Goal: Task Accomplishment & Management: Manage account settings

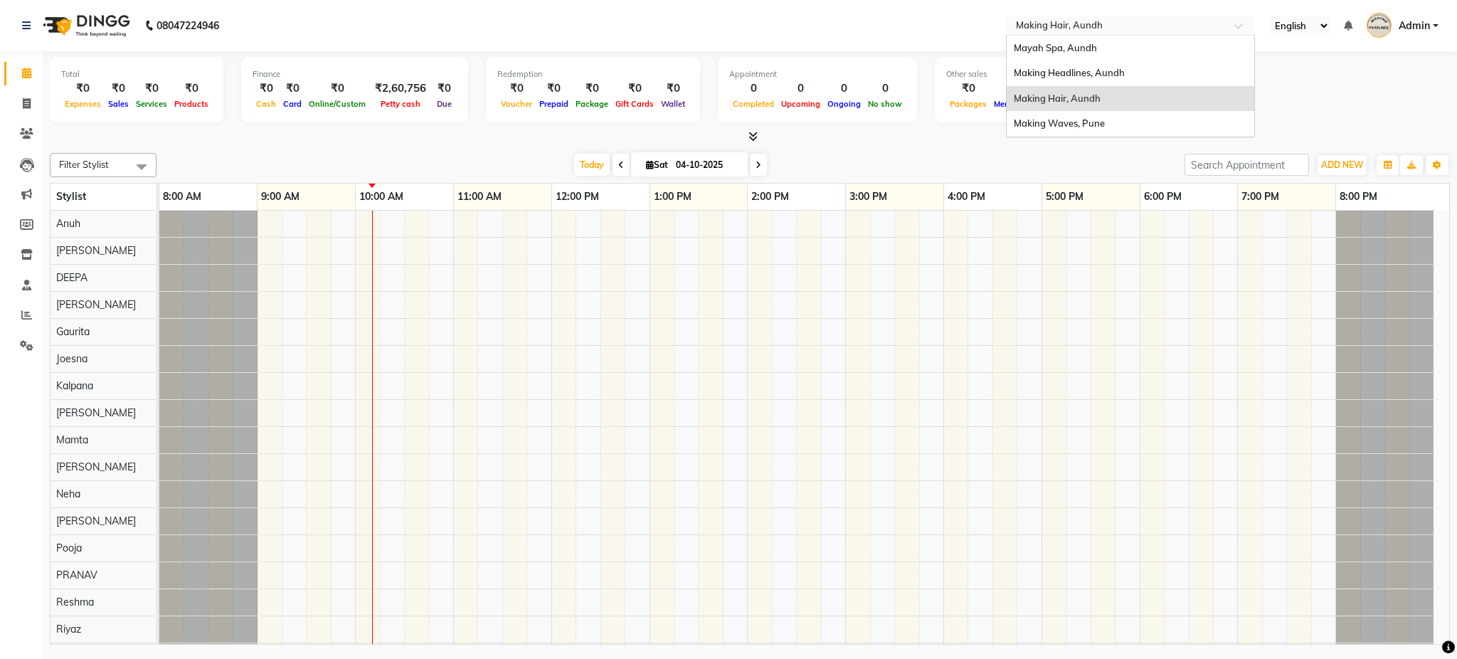
click at [1039, 31] on input "text" at bounding box center [1116, 27] width 206 height 14
click at [1050, 51] on span "Mayah Spa, Aundh" at bounding box center [1055, 47] width 83 height 11
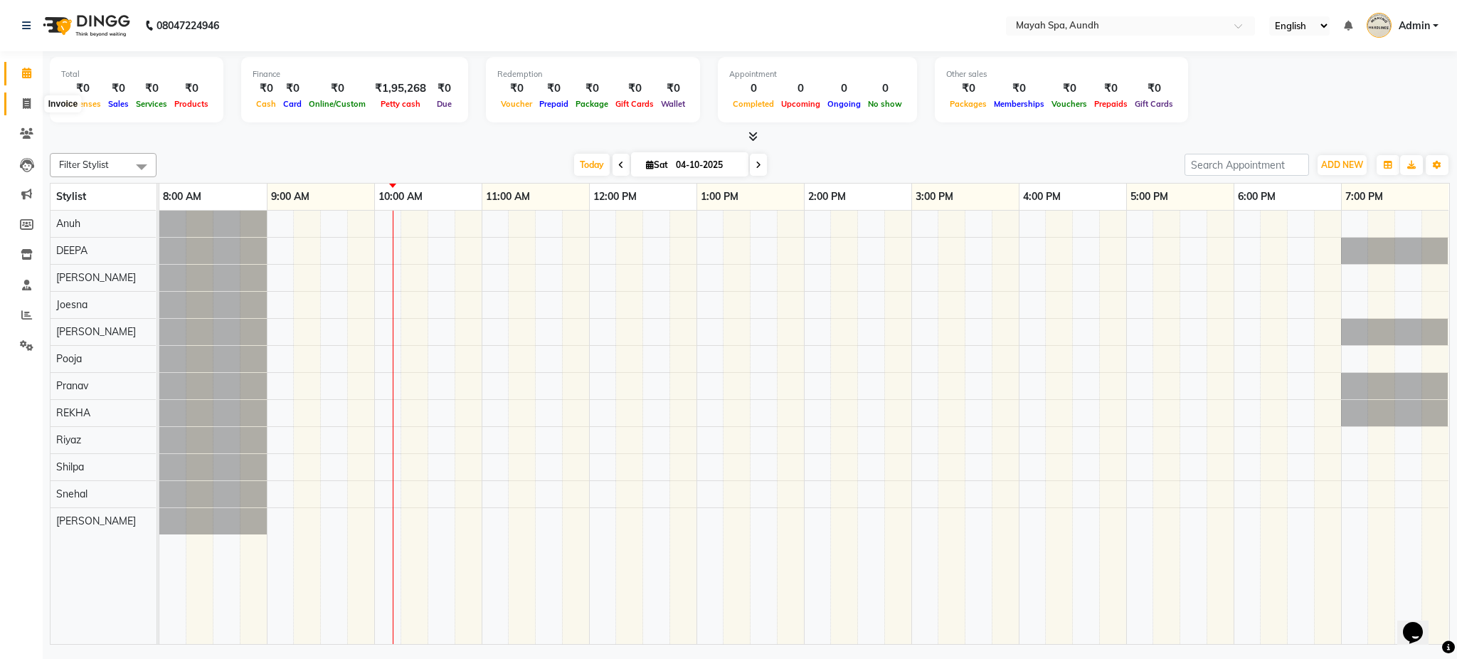
click at [25, 105] on icon at bounding box center [27, 103] width 8 height 11
select select "761"
select select "service"
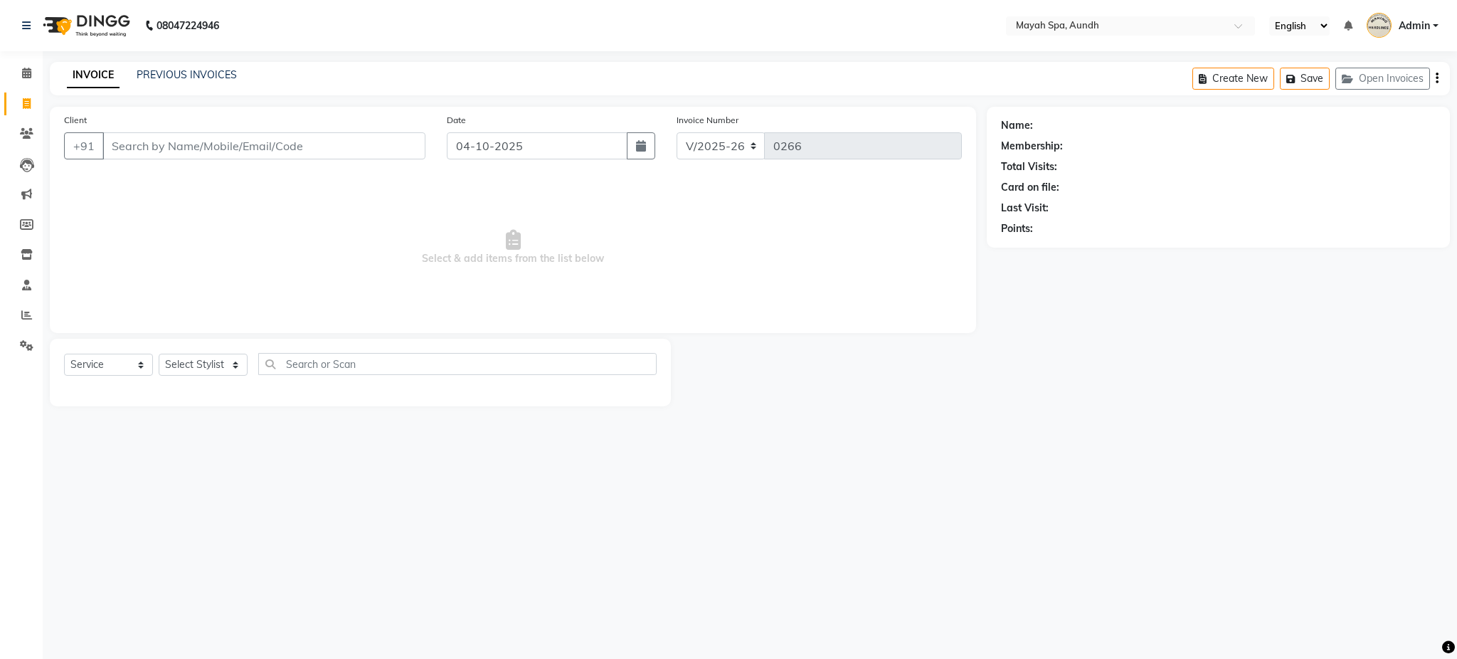
click at [201, 144] on input "Client" at bounding box center [263, 145] width 323 height 27
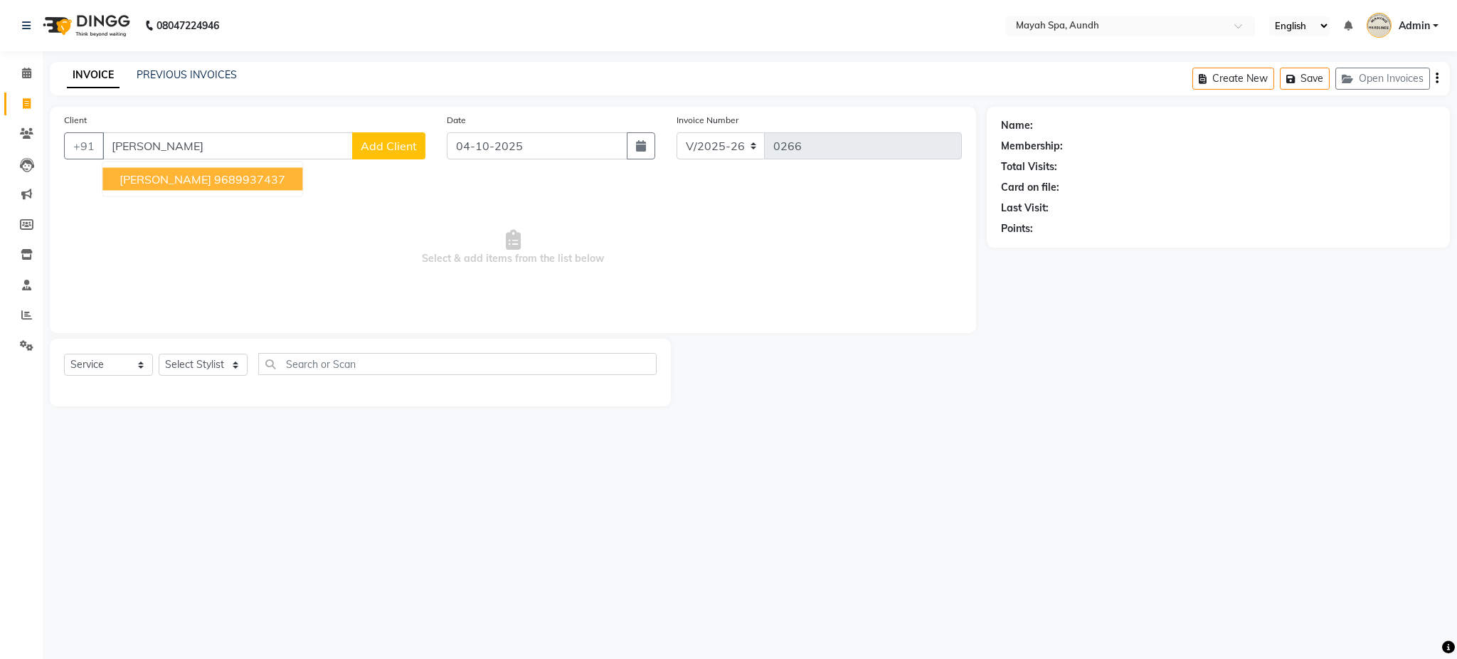
click at [172, 178] on span "[PERSON_NAME]" at bounding box center [166, 179] width 92 height 14
type input "9689937437"
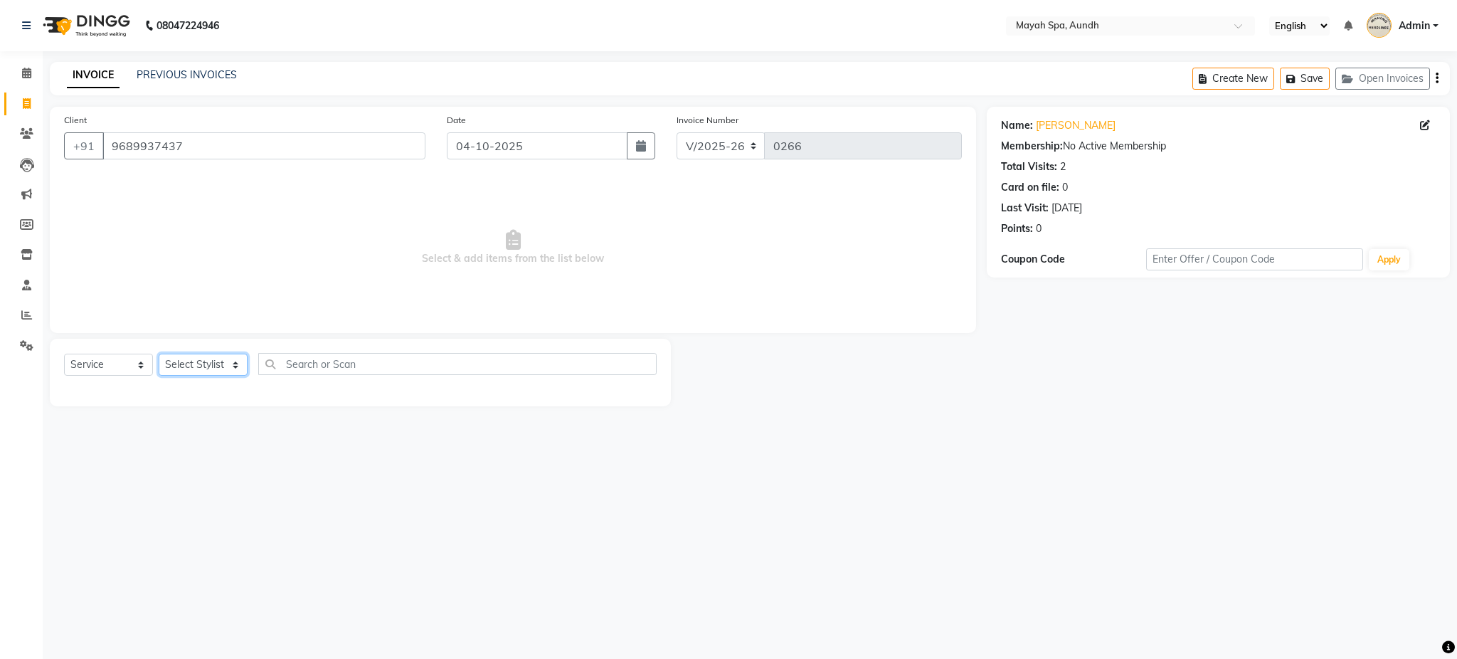
click at [194, 359] on select "Select Stylist Anuh [PERSON_NAME] Joesna [PERSON_NAME] [PERSON_NAME] [PERSON_NA…" at bounding box center [203, 365] width 89 height 22
select select "12382"
click at [159, 354] on select "Select Stylist Anuh [PERSON_NAME] Joesna [PERSON_NAME] [PERSON_NAME] [PERSON_NA…" at bounding box center [203, 365] width 89 height 22
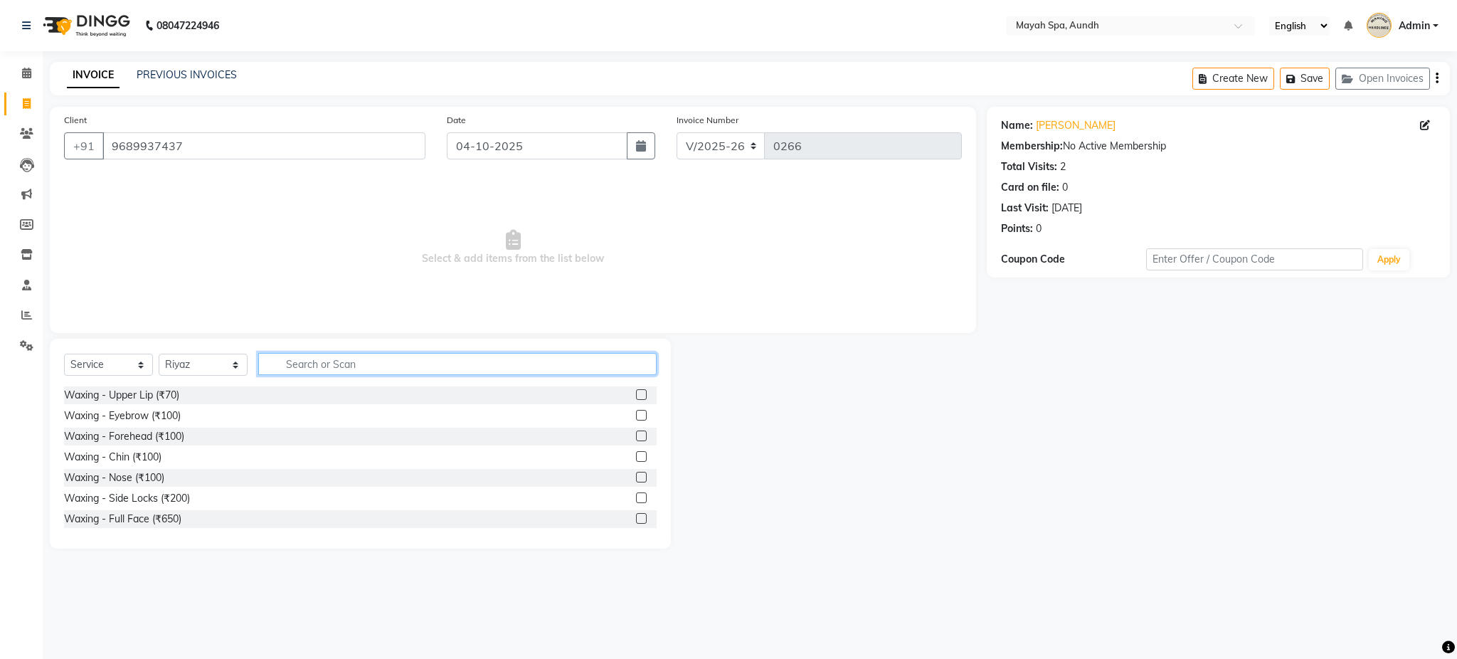
click at [369, 353] on input "text" at bounding box center [457, 364] width 399 height 22
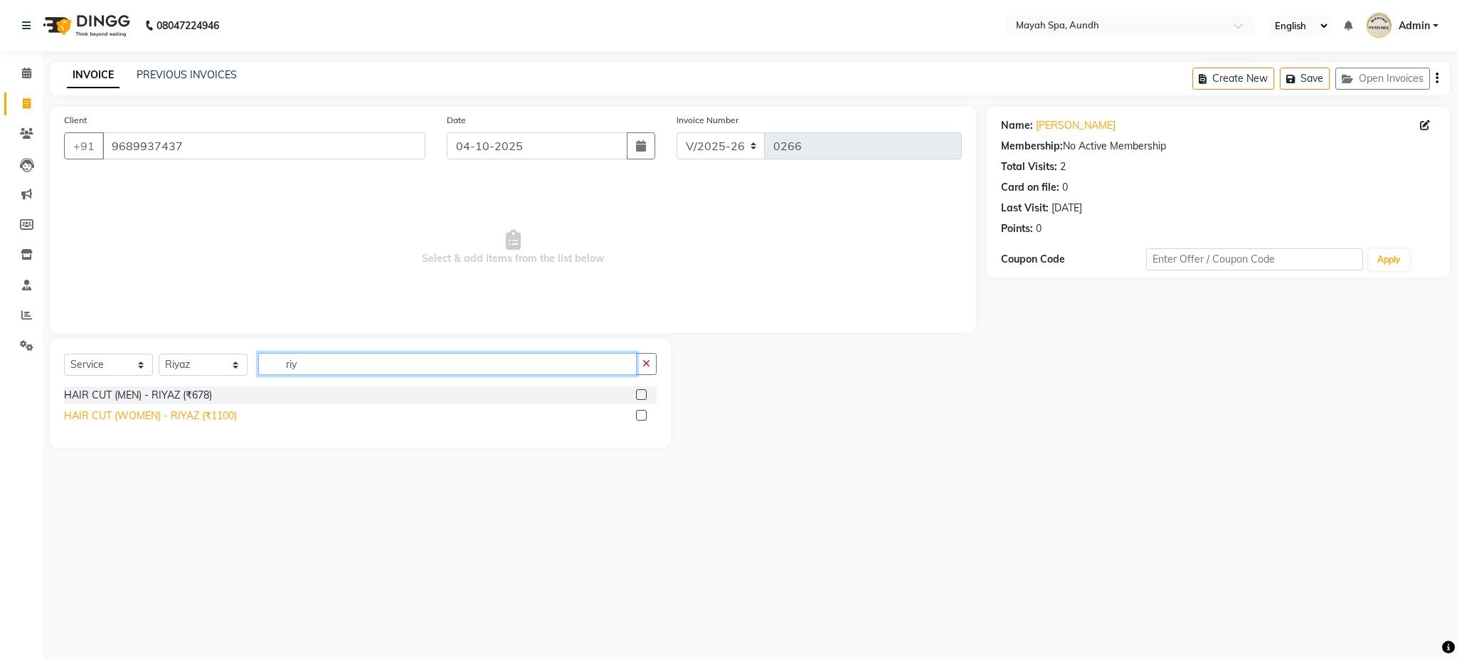
type input "riy"
click at [122, 418] on div "HAIR CUT (WOMEN) - RIYAZ (₹1100)" at bounding box center [150, 415] width 173 height 15
checkbox input "false"
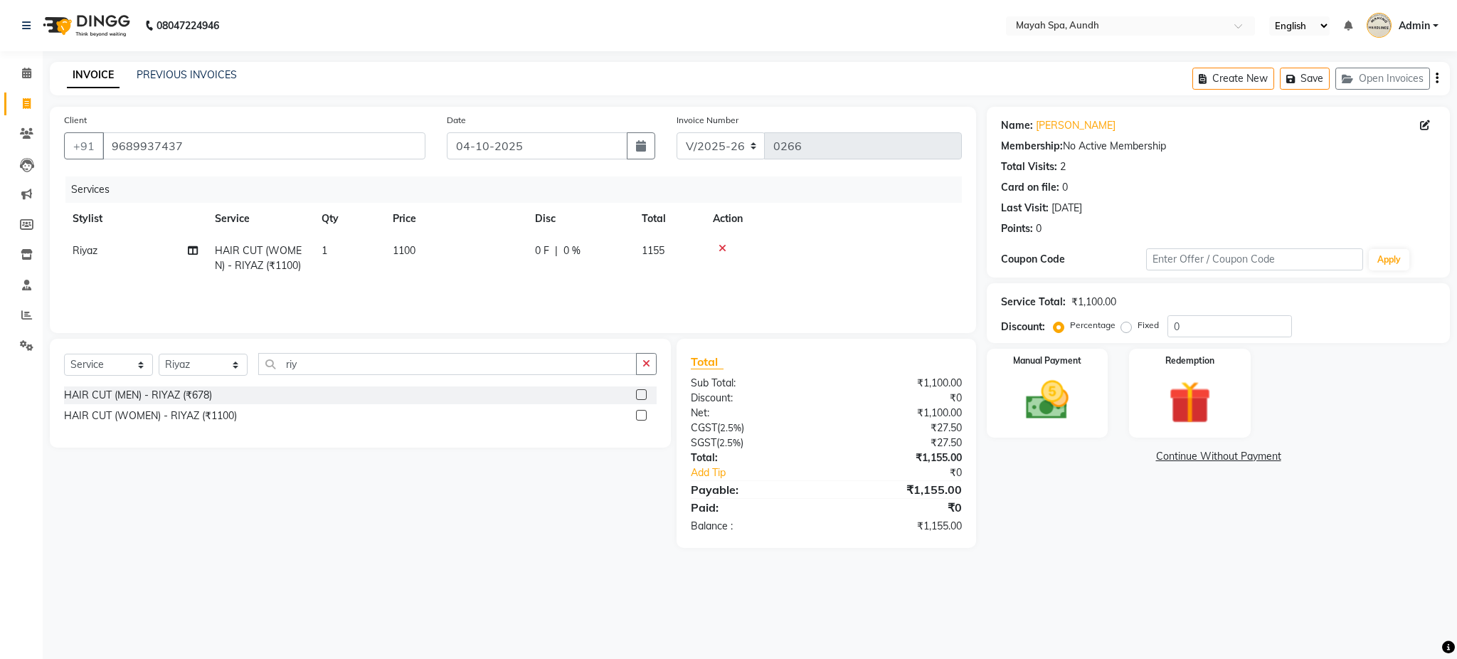
click at [1437, 78] on icon "button" at bounding box center [1437, 78] width 3 height 1
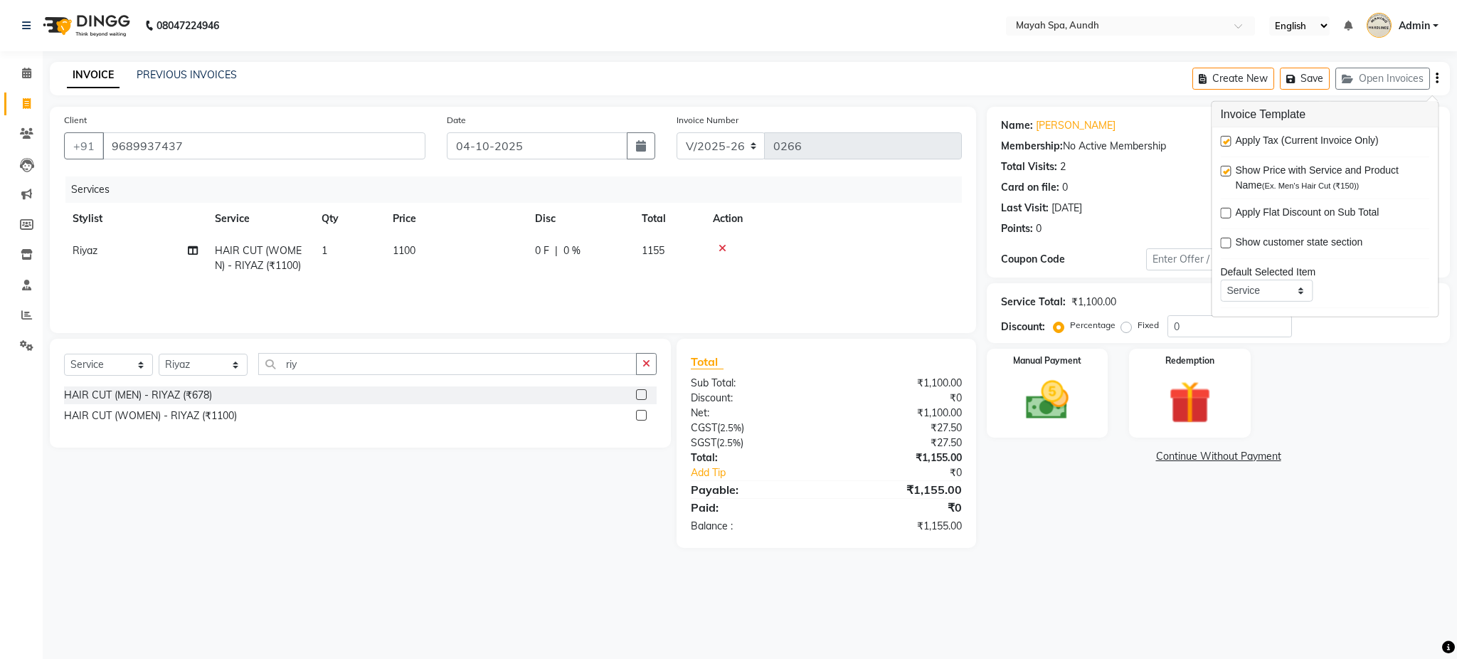
click at [1230, 138] on label at bounding box center [1225, 141] width 11 height 11
click at [1230, 138] on input "checkbox" at bounding box center [1224, 141] width 9 height 9
checkbox input "false"
click at [1381, 478] on div "Name: [PERSON_NAME] Membership: No Active Membership Total Visits: 2 Card on fi…" at bounding box center [1224, 312] width 474 height 411
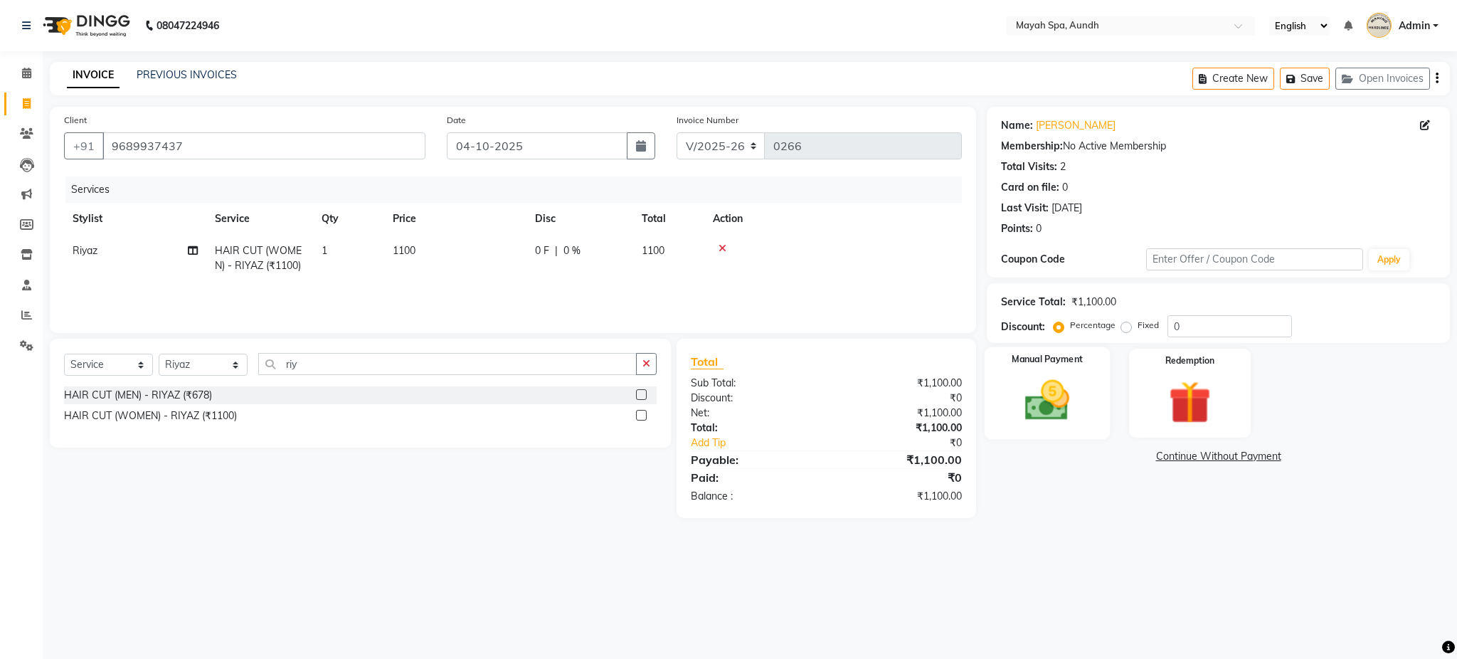
click at [1071, 421] on img at bounding box center [1047, 400] width 73 height 51
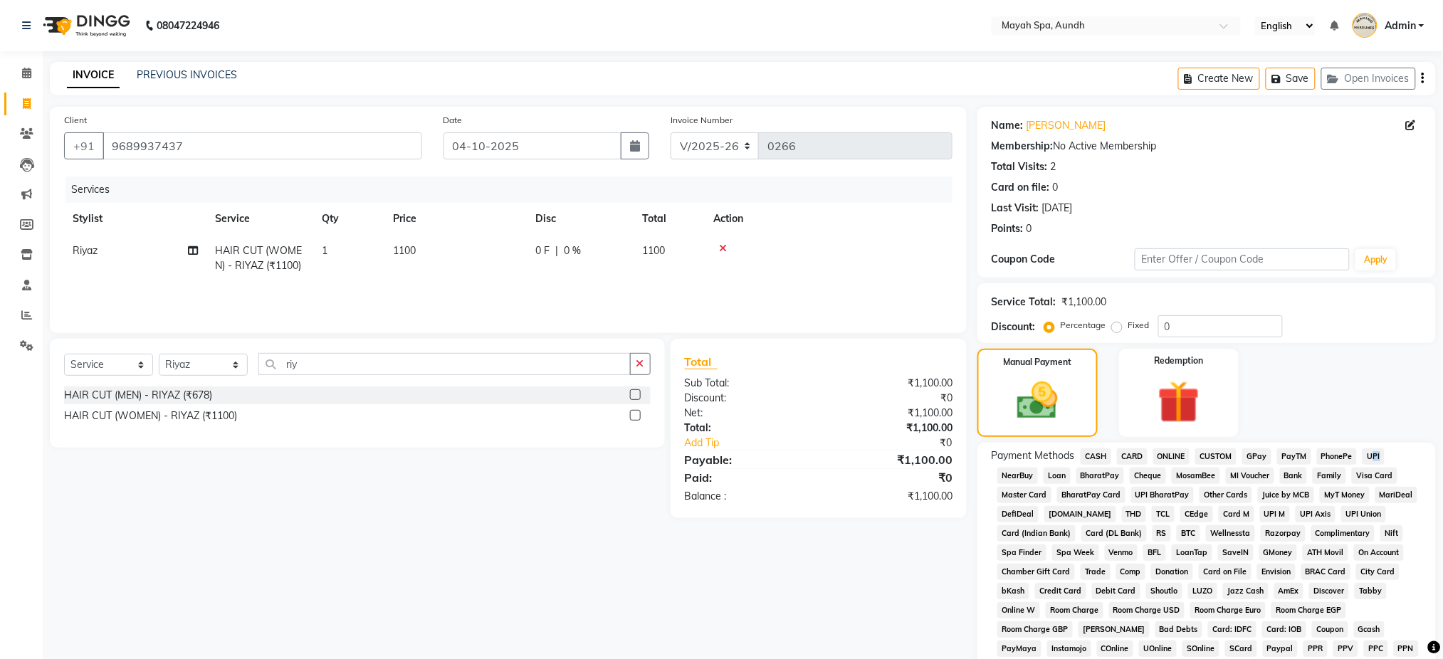
click at [1373, 451] on div "UPI" at bounding box center [1370, 457] width 28 height 19
click at [1373, 451] on span "UPI" at bounding box center [1373, 456] width 22 height 16
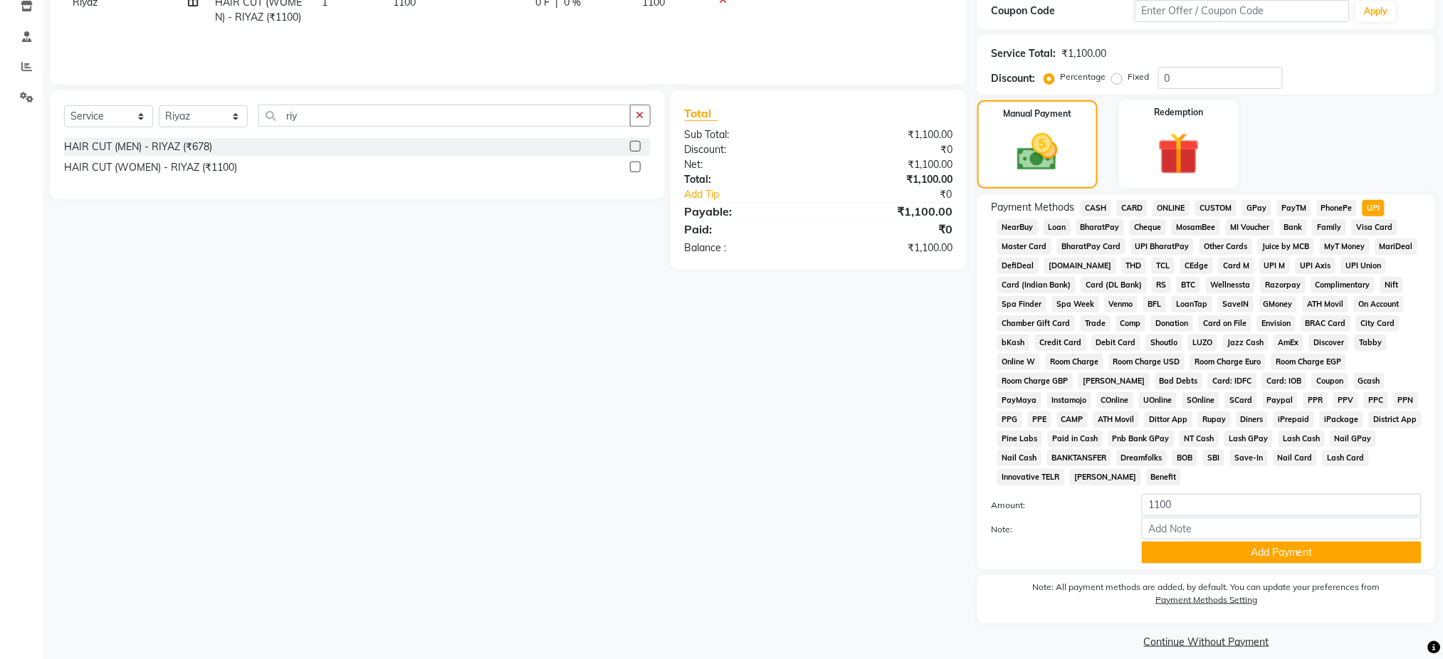
scroll to position [263, 0]
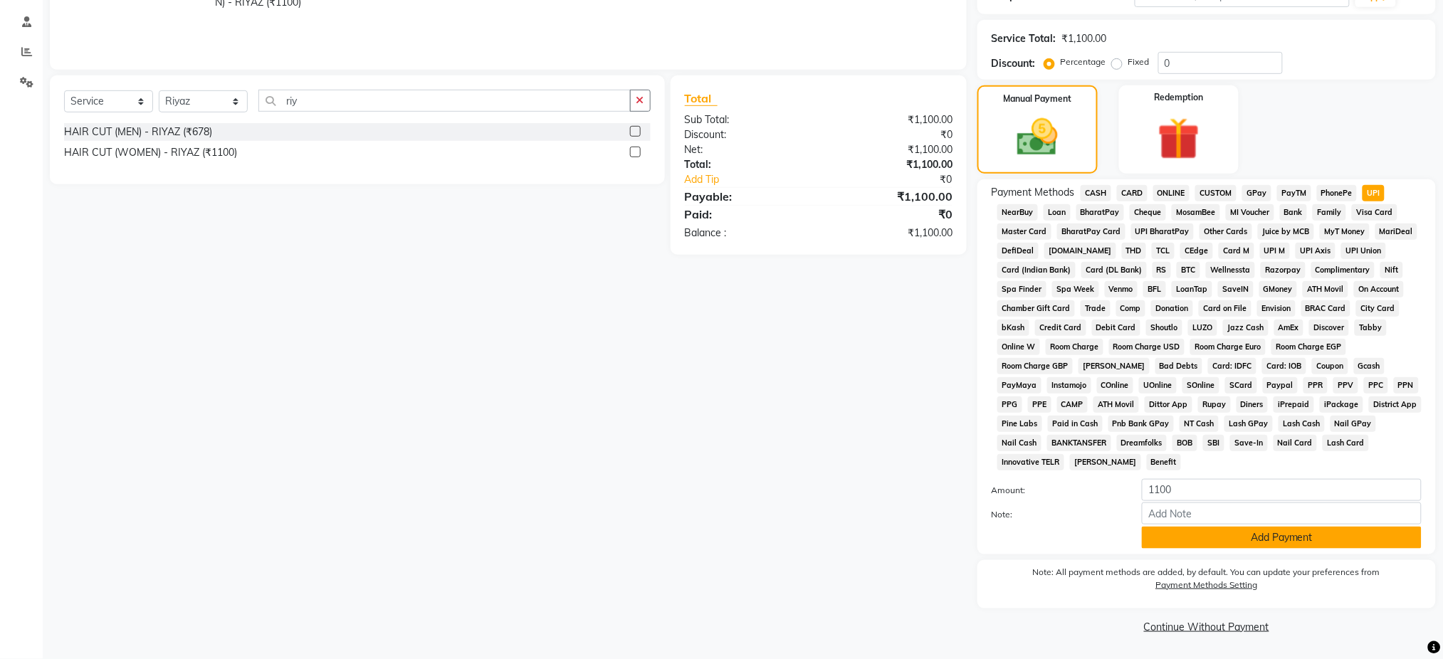
click at [1307, 542] on button "Add Payment" at bounding box center [1282, 538] width 280 height 22
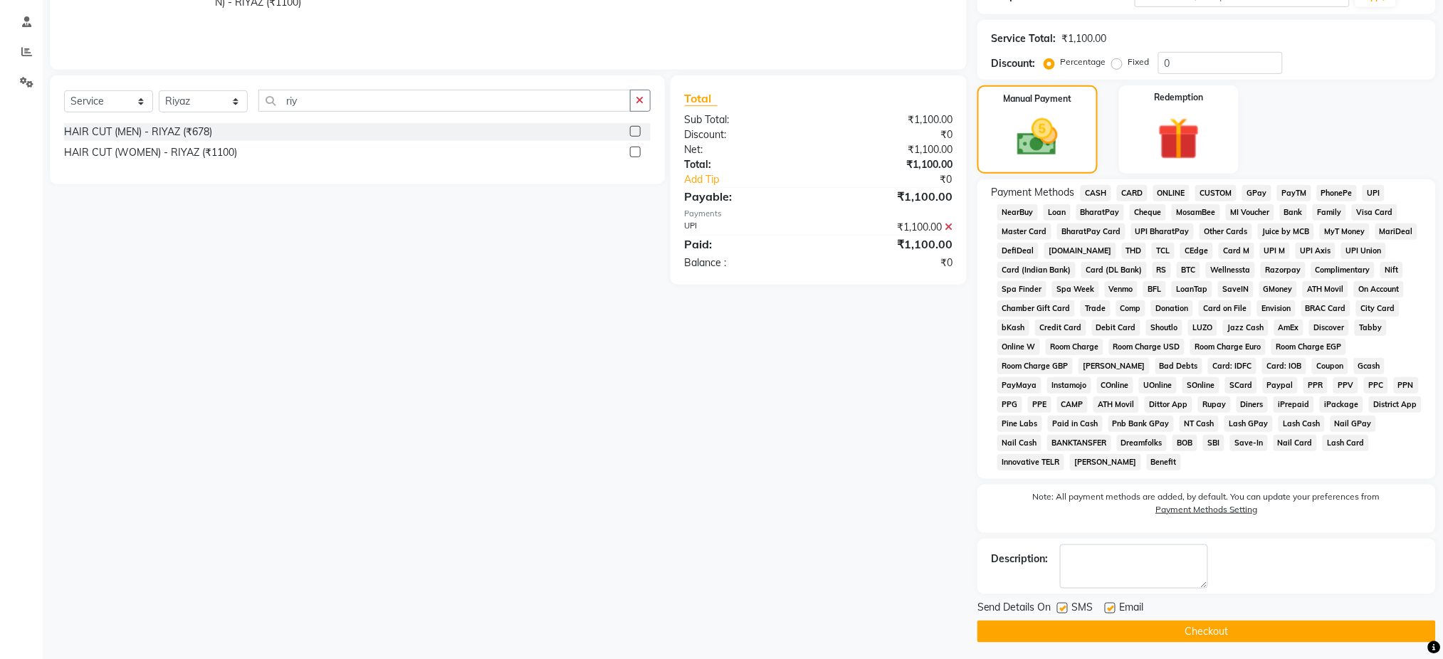
click at [1216, 630] on button "Checkout" at bounding box center [1206, 632] width 458 height 22
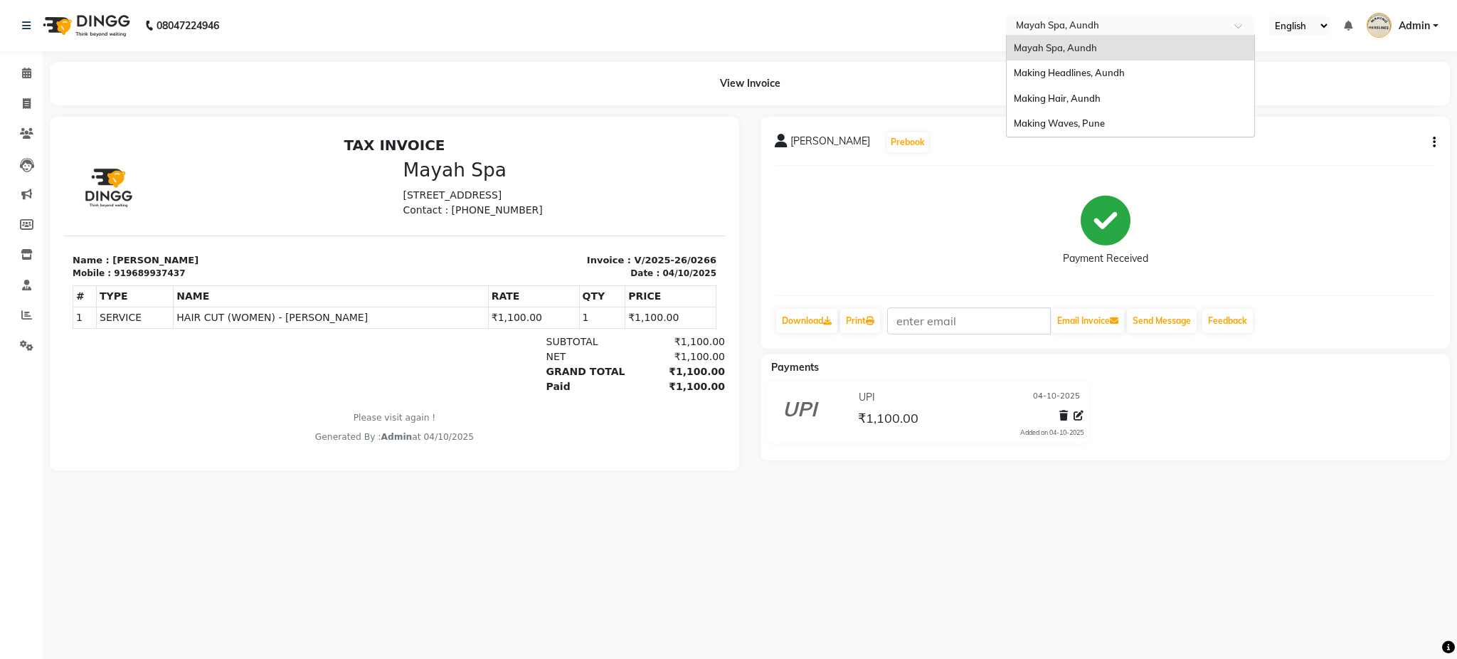
click at [1156, 28] on input "text" at bounding box center [1116, 27] width 206 height 14
click at [1071, 97] on span "Making Hair, Aundh" at bounding box center [1057, 98] width 87 height 11
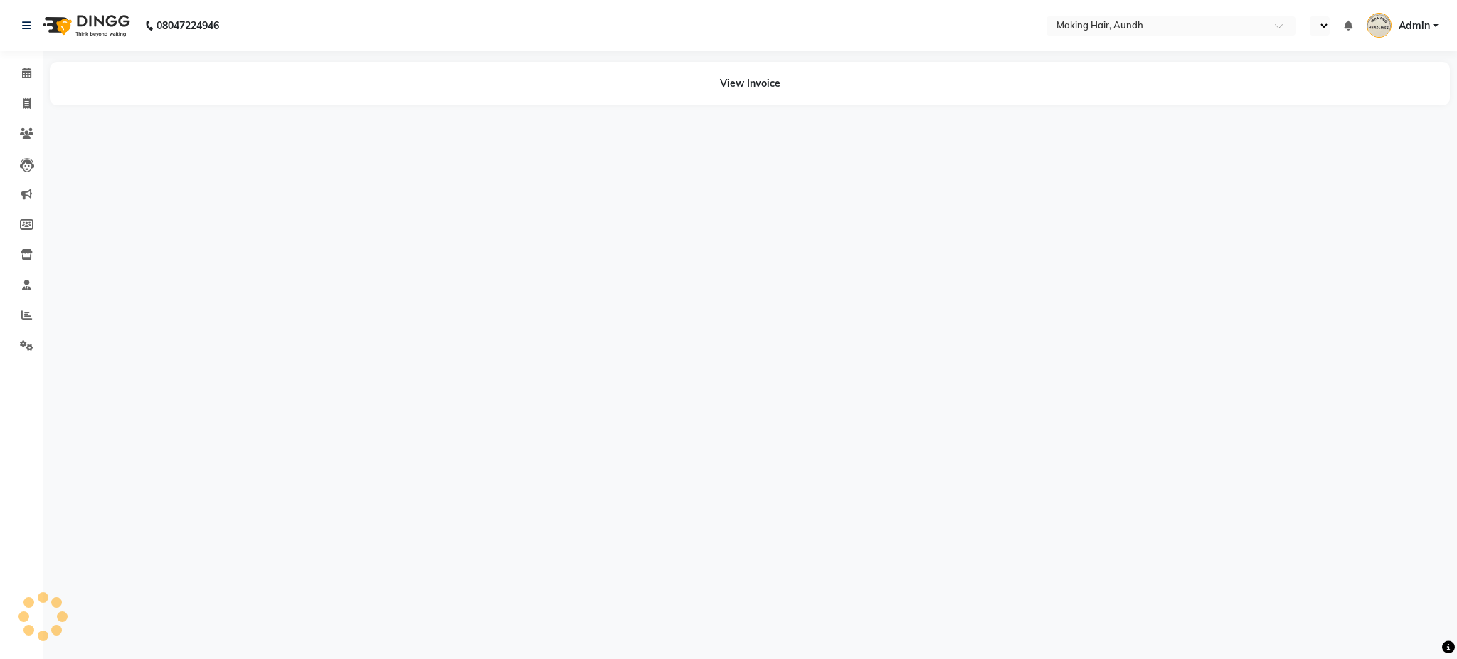
select select "en"
click at [21, 110] on span at bounding box center [26, 104] width 25 height 16
select select "760"
select select "service"
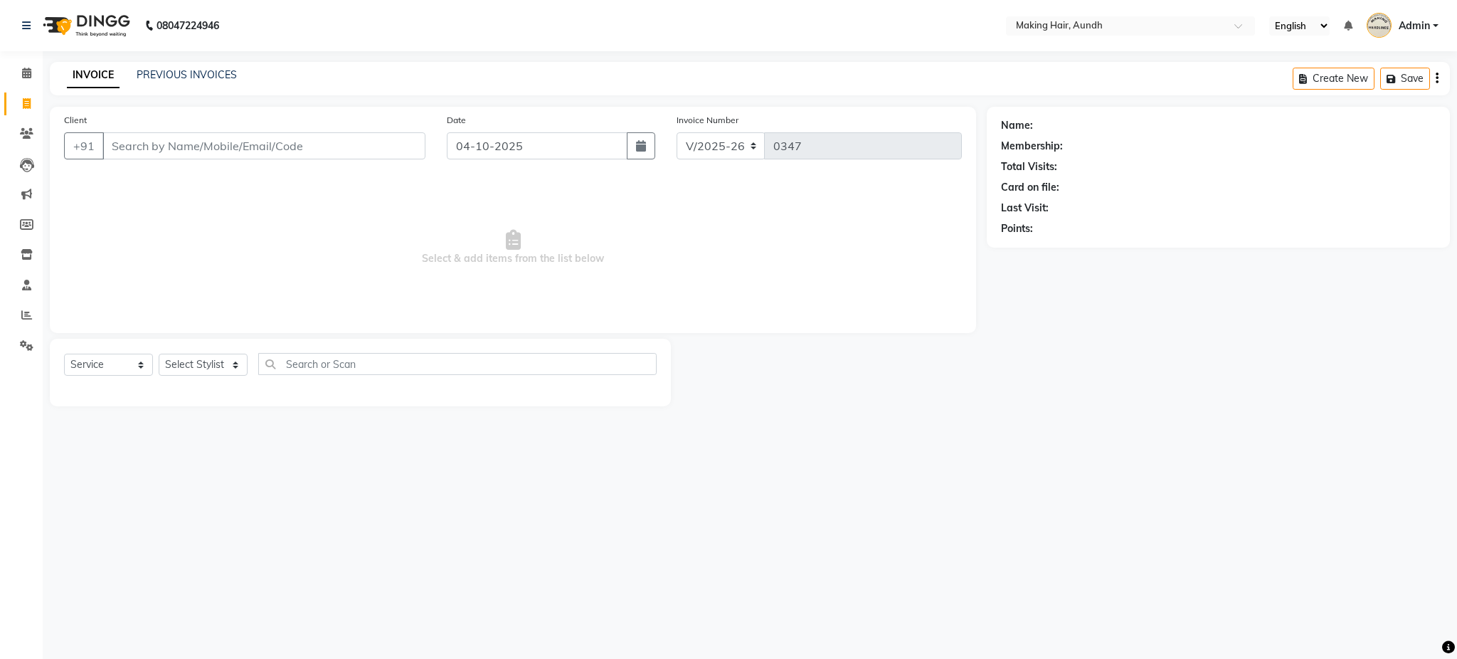
click at [139, 144] on input "Client" at bounding box center [263, 145] width 323 height 27
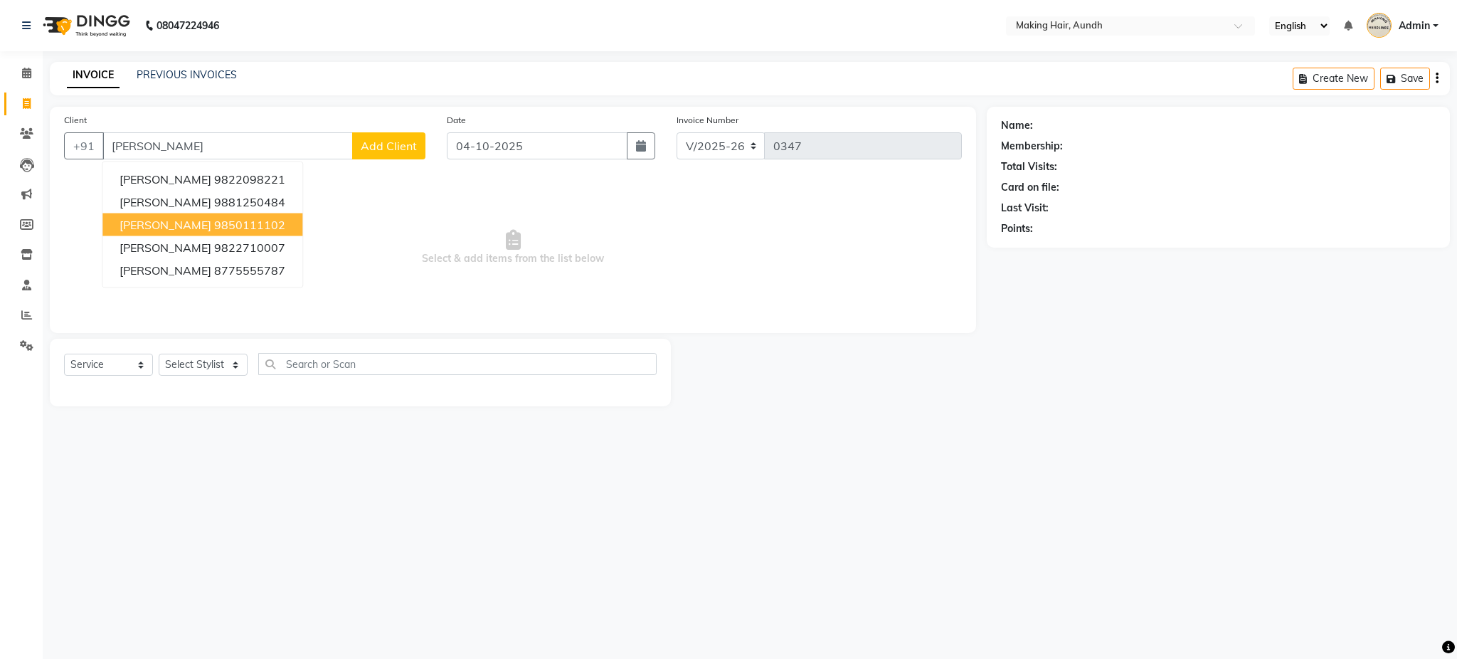
click at [162, 213] on button "AMOL BARWE 9850111102" at bounding box center [202, 224] width 200 height 23
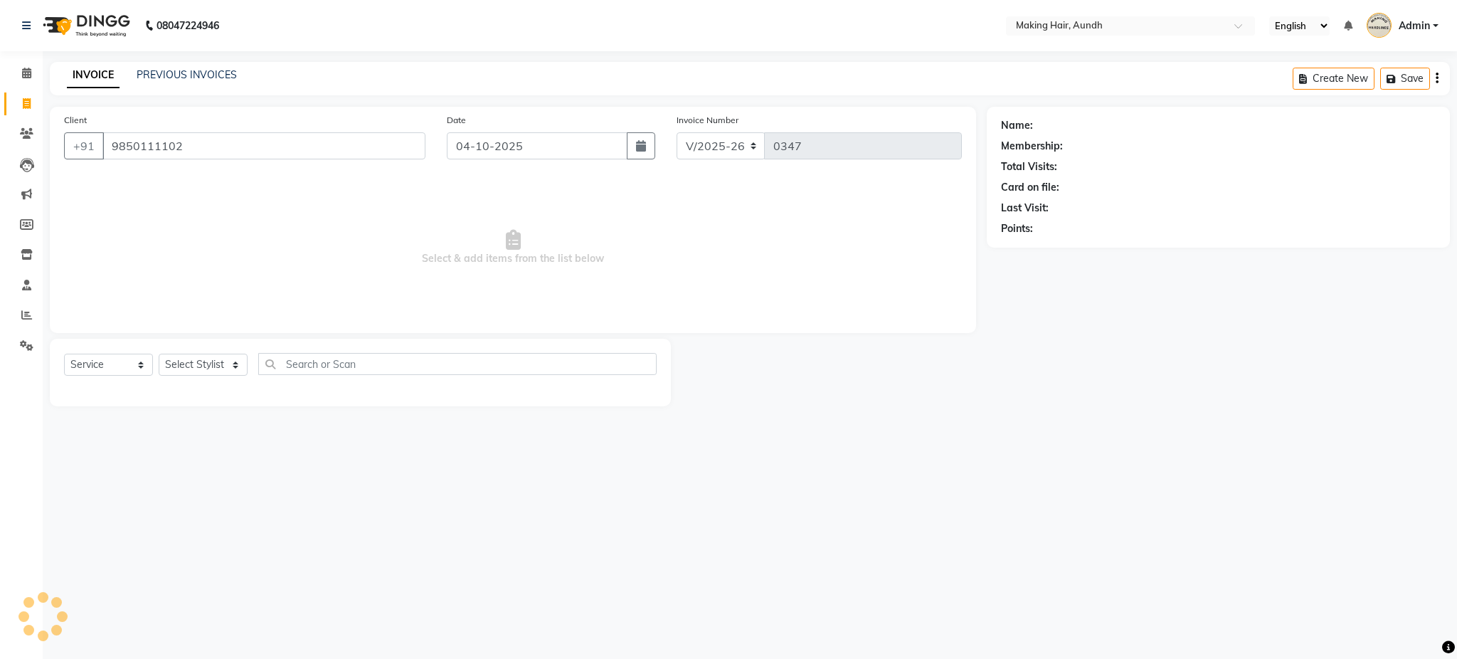
type input "9850111102"
click at [186, 362] on select "Select Stylist Anuh Apurva DEEPA Farhat Gaurita Joesna Kalpana KARAN Mamta Megh…" at bounding box center [203, 365] width 89 height 22
select select "12376"
click at [159, 354] on select "Select Stylist Anuh Apurva DEEPA Farhat Gaurita Joesna Kalpana KARAN Mamta Megh…" at bounding box center [203, 365] width 89 height 22
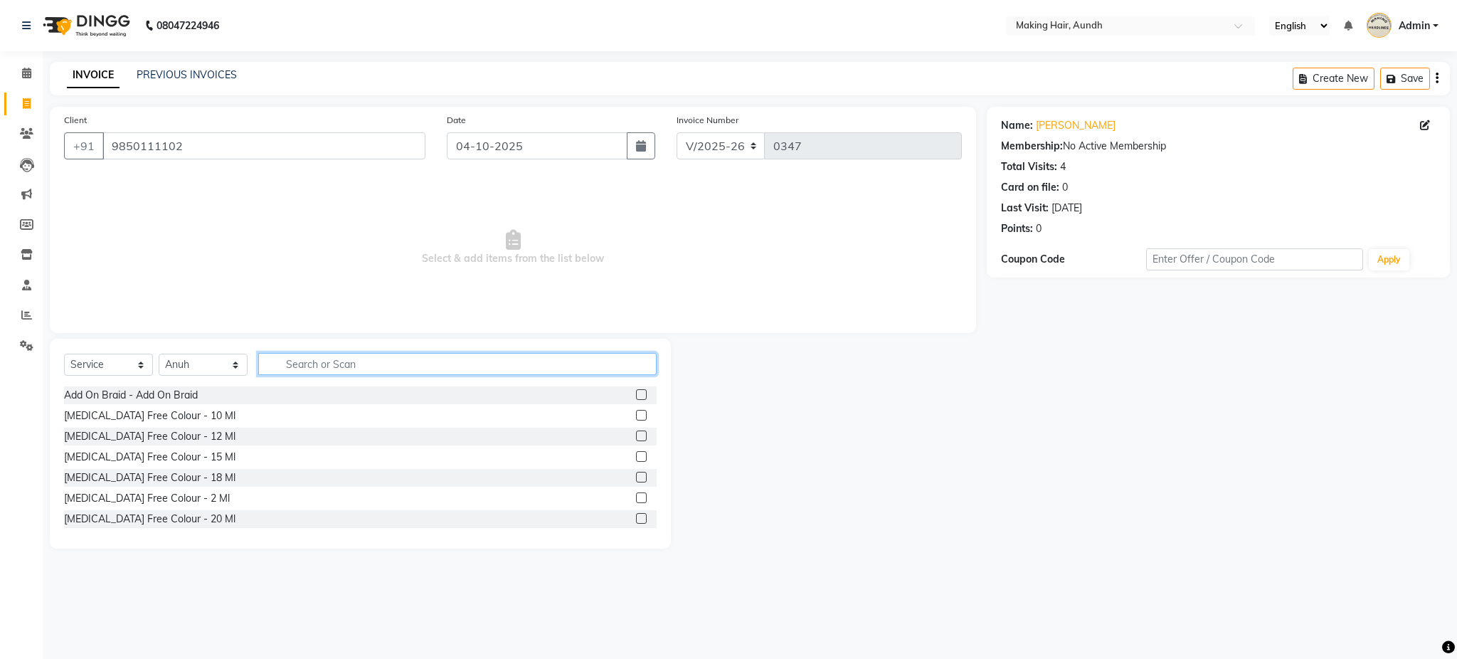
click at [340, 364] on input "text" at bounding box center [457, 364] width 399 height 22
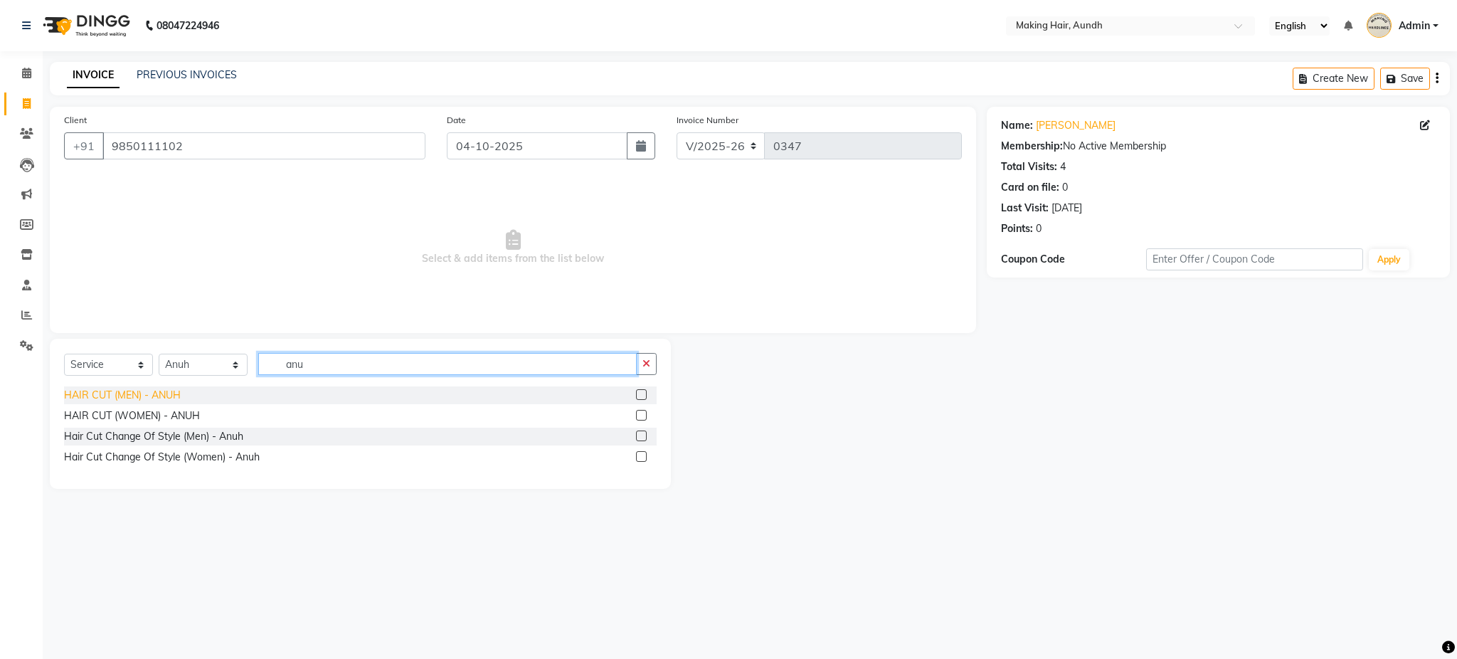
type input "anu"
click at [107, 400] on div "HAIR CUT (MEN) - ANUH" at bounding box center [122, 395] width 117 height 15
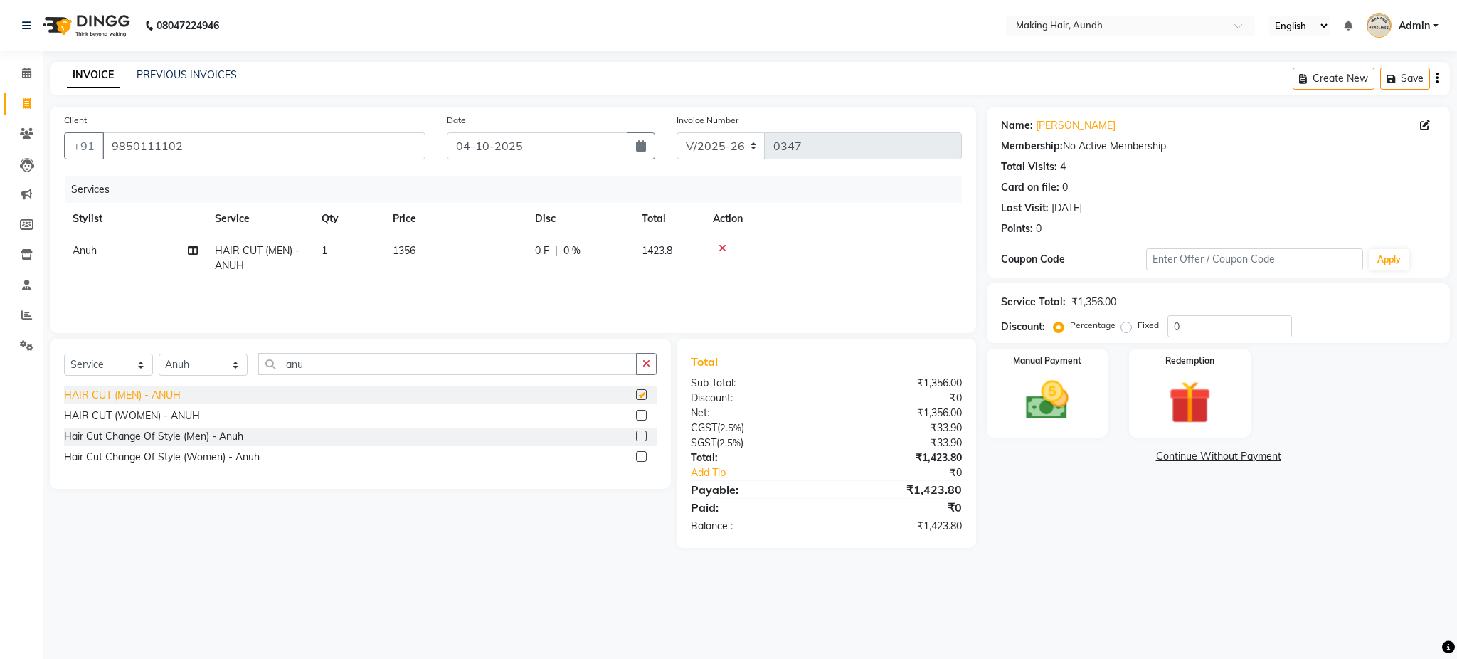
checkbox input "false"
click at [1435, 75] on div "Create New Save" at bounding box center [1371, 78] width 157 height 33
click at [1437, 78] on icon "button" at bounding box center [1437, 78] width 3 height 1
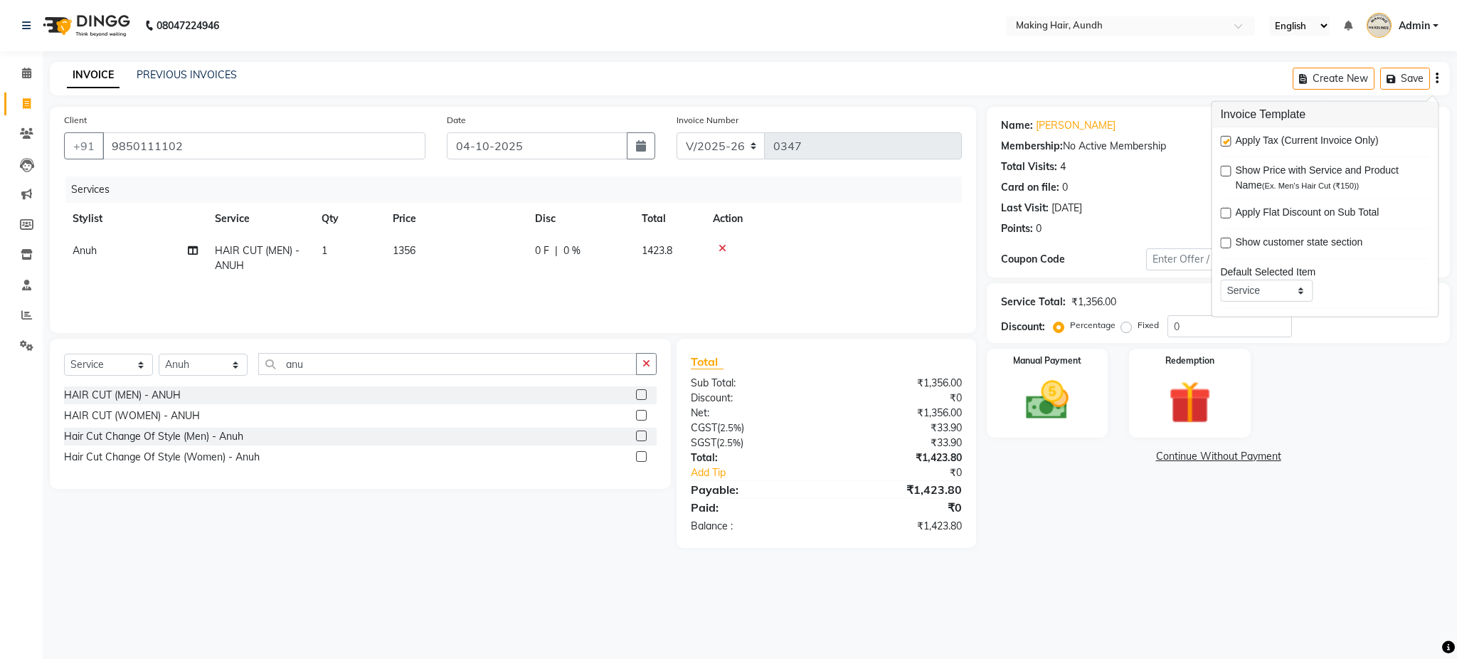
click at [1230, 142] on label at bounding box center [1225, 141] width 11 height 11
click at [1230, 142] on input "checkbox" at bounding box center [1224, 141] width 9 height 9
checkbox input "false"
click at [1356, 404] on div "Manual Payment Redemption" at bounding box center [1218, 393] width 485 height 89
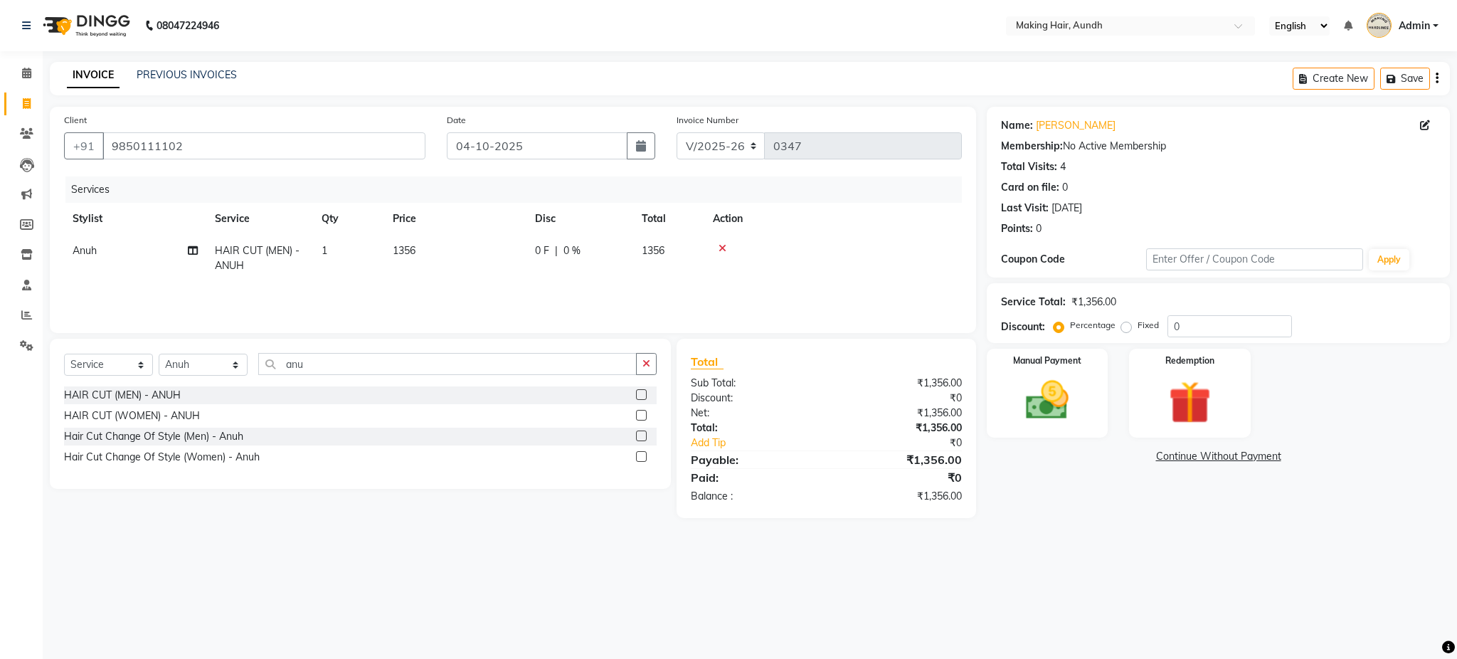
click at [418, 252] on td "1356" at bounding box center [455, 258] width 142 height 47
click at [476, 251] on input "1356" at bounding box center [522, 254] width 125 height 22
type input "1600"
click at [470, 290] on div "Services Stylist Service Qty Price Disc Total Action Anuh HAIR CUT (MEN) - ANUH…" at bounding box center [513, 247] width 898 height 142
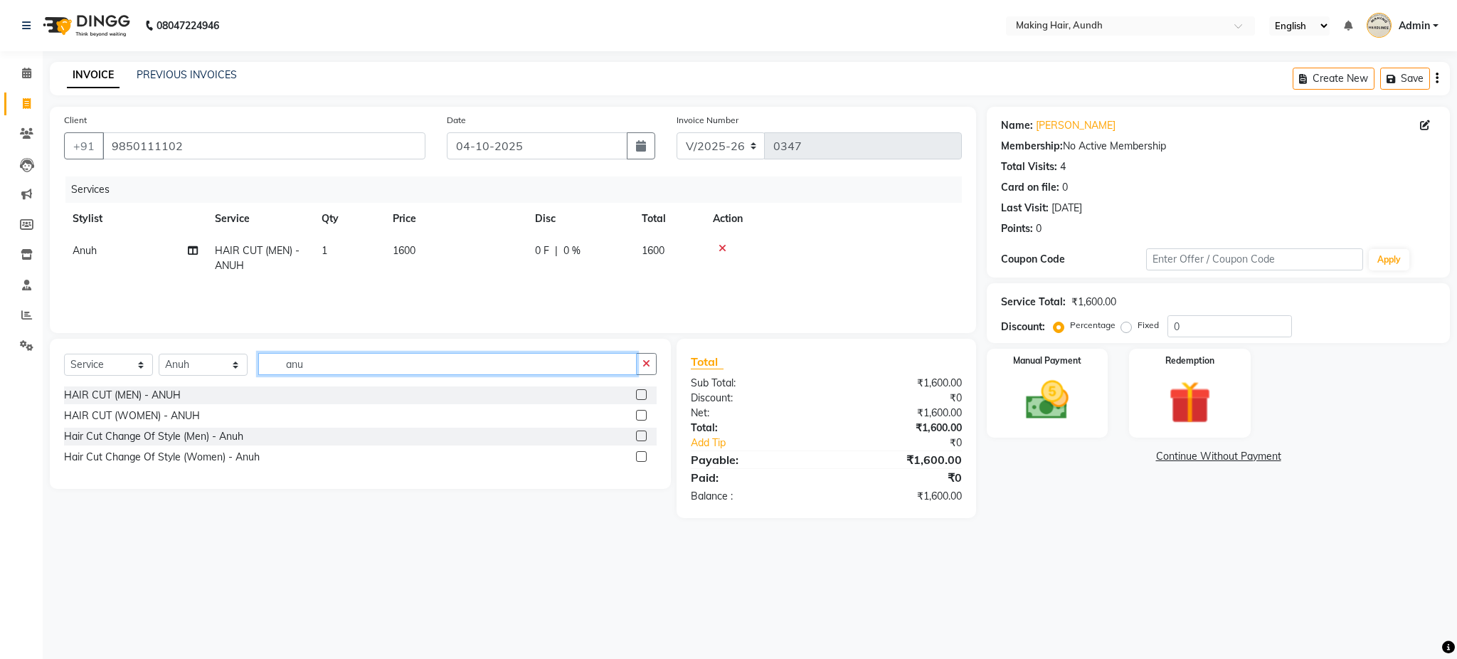
click at [291, 364] on input "anu" at bounding box center [447, 364] width 379 height 22
click at [221, 369] on select "Select Stylist Anuh Apurva DEEPA Farhat Gaurita Joesna Kalpana KARAN Mamta Megh…" at bounding box center [203, 365] width 89 height 22
select select "12394"
click at [159, 354] on select "Select Stylist Anuh Apurva DEEPA Farhat Gaurita Joesna Kalpana KARAN Mamta Megh…" at bounding box center [203, 365] width 89 height 22
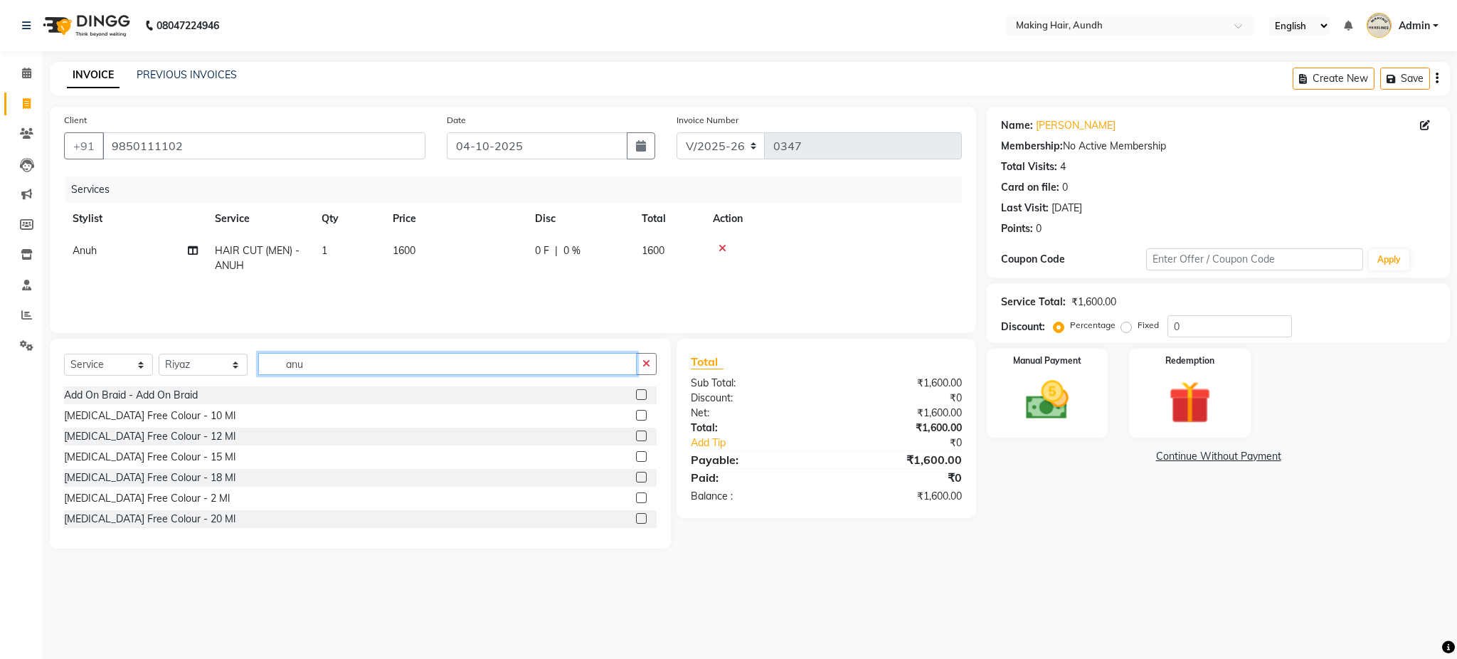
click at [315, 359] on input "anu" at bounding box center [447, 364] width 379 height 22
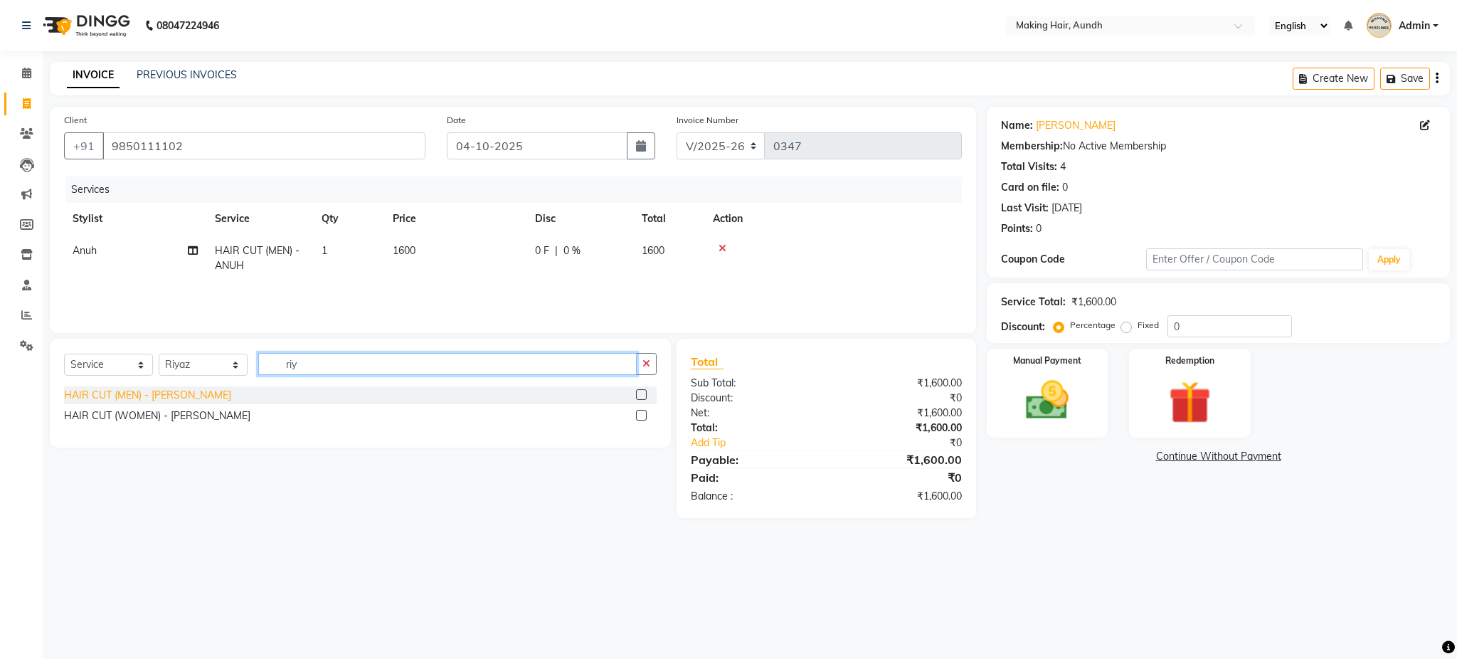
type input "riy"
click at [144, 396] on div "HAIR CUT (MEN) - RIYAZ" at bounding box center [147, 395] width 167 height 15
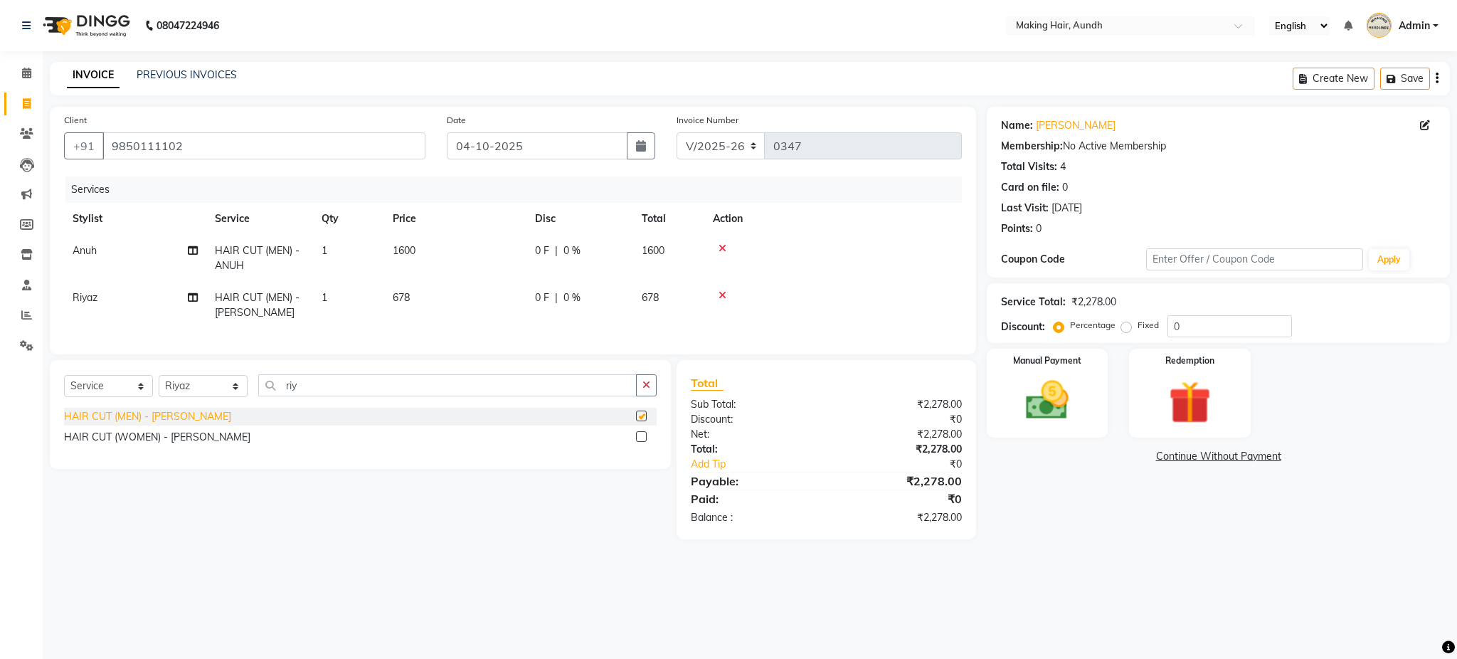
checkbox input "false"
click at [394, 299] on span "678" at bounding box center [401, 297] width 17 height 13
select select "12394"
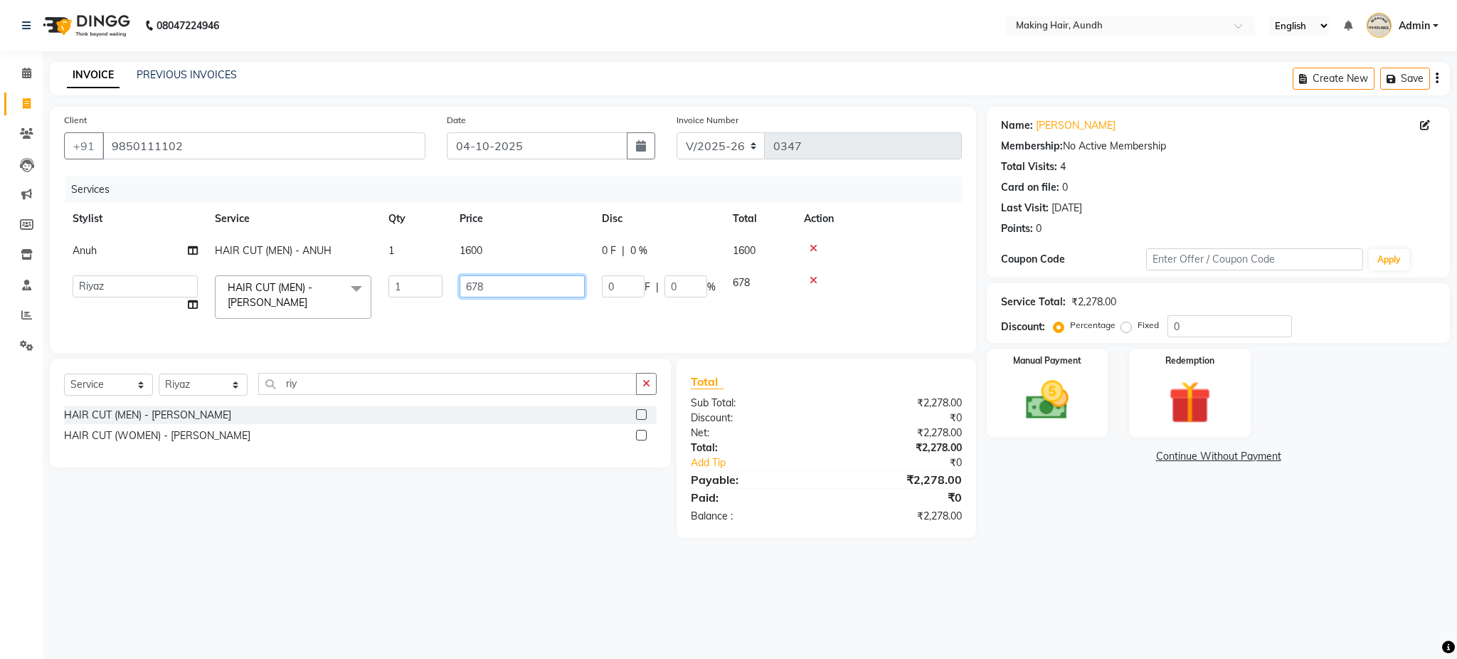
click at [473, 288] on input "678" at bounding box center [522, 286] width 125 height 22
type input "800"
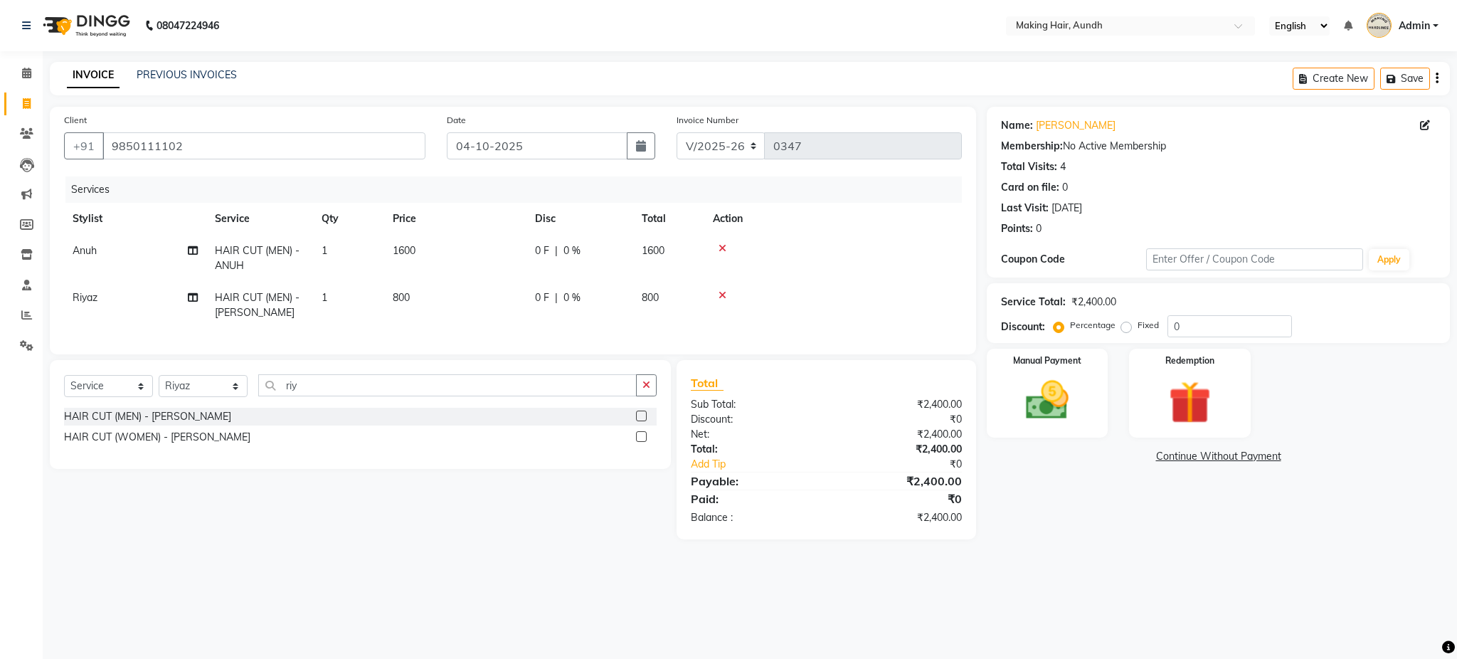
click at [483, 306] on td "800" at bounding box center [455, 305] width 142 height 47
select select "12394"
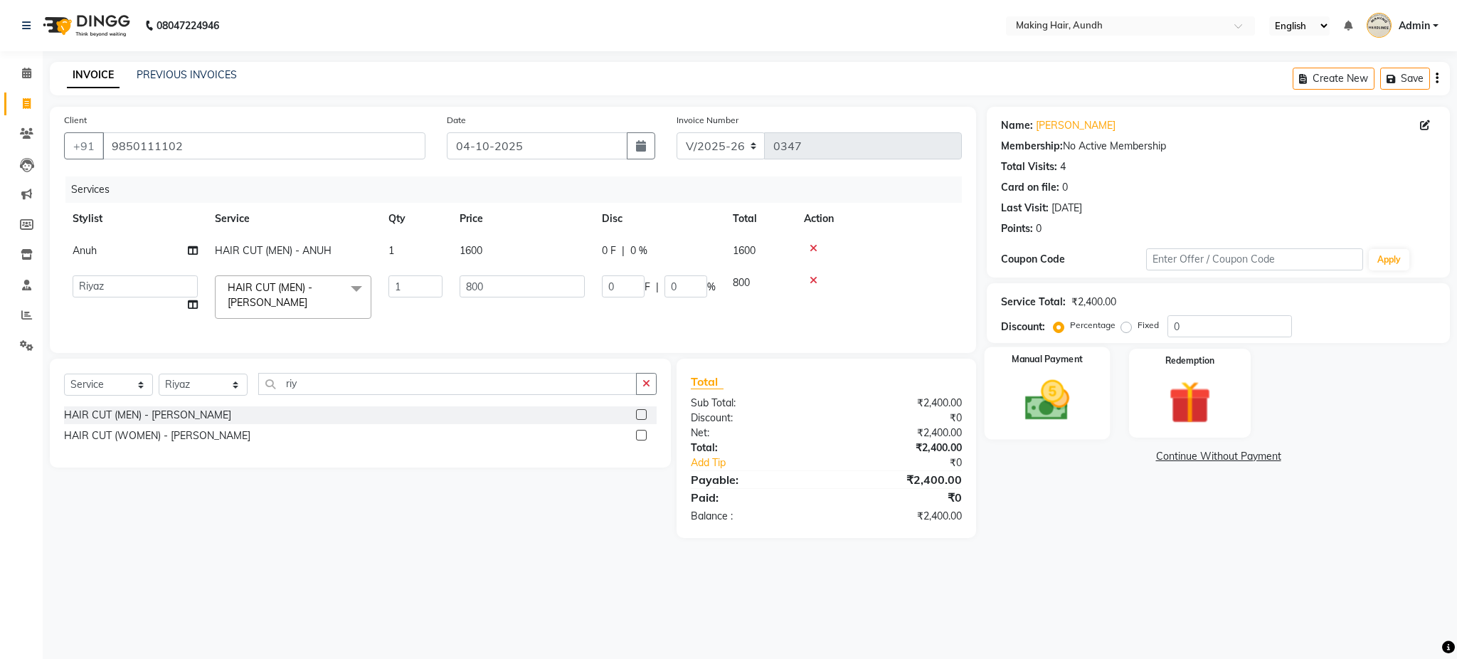
click at [1032, 383] on img at bounding box center [1047, 400] width 73 height 51
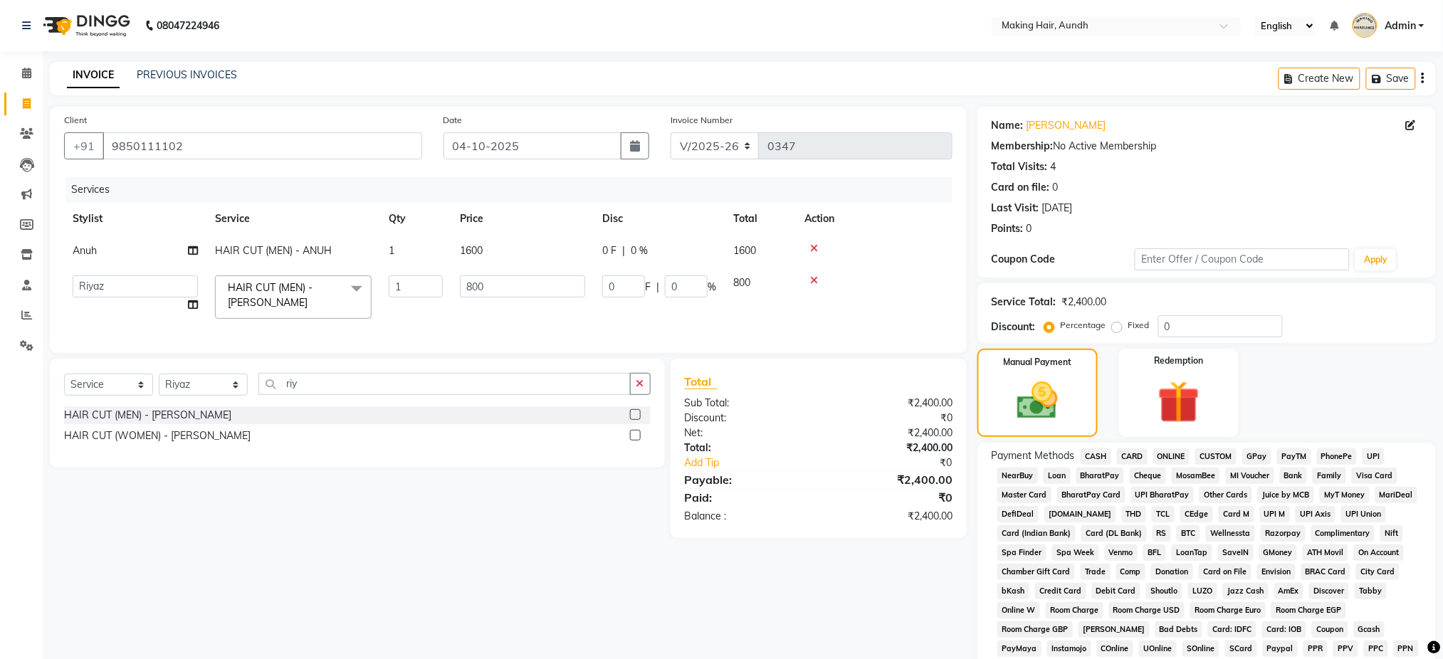
click at [1364, 455] on span "UPI" at bounding box center [1373, 456] width 22 height 16
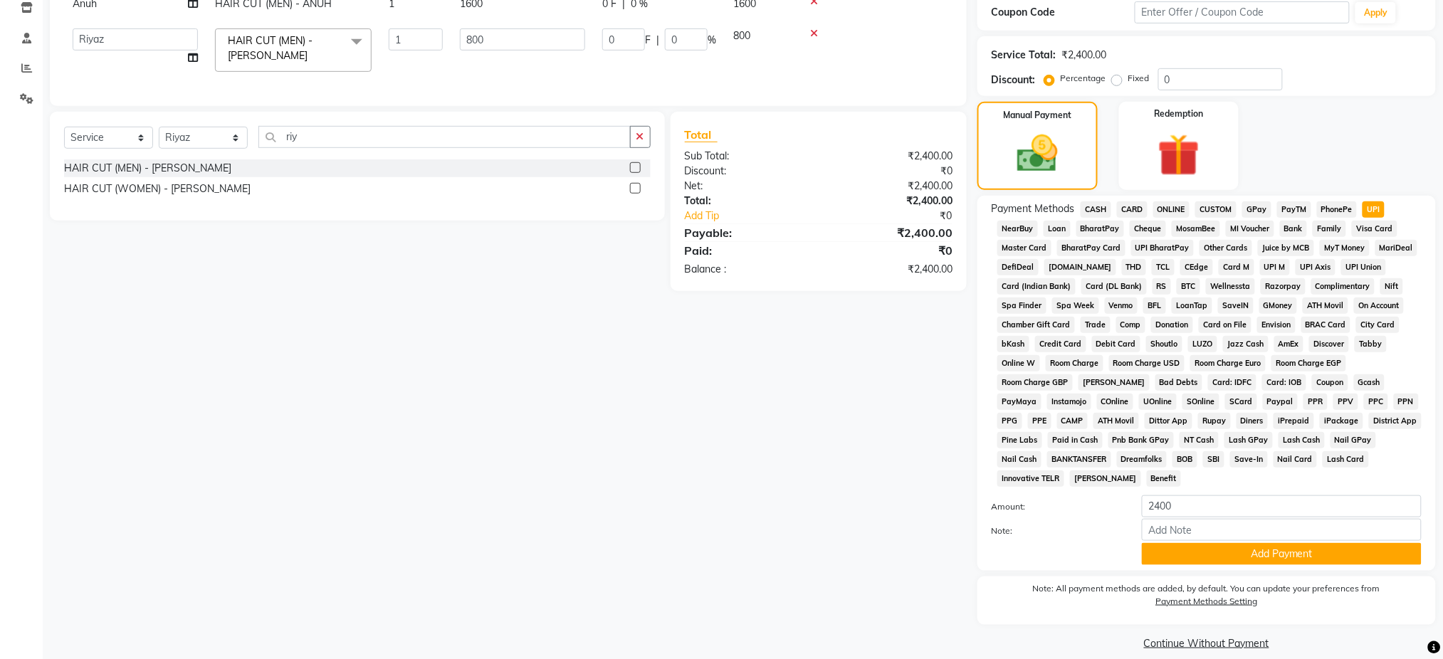
scroll to position [263, 0]
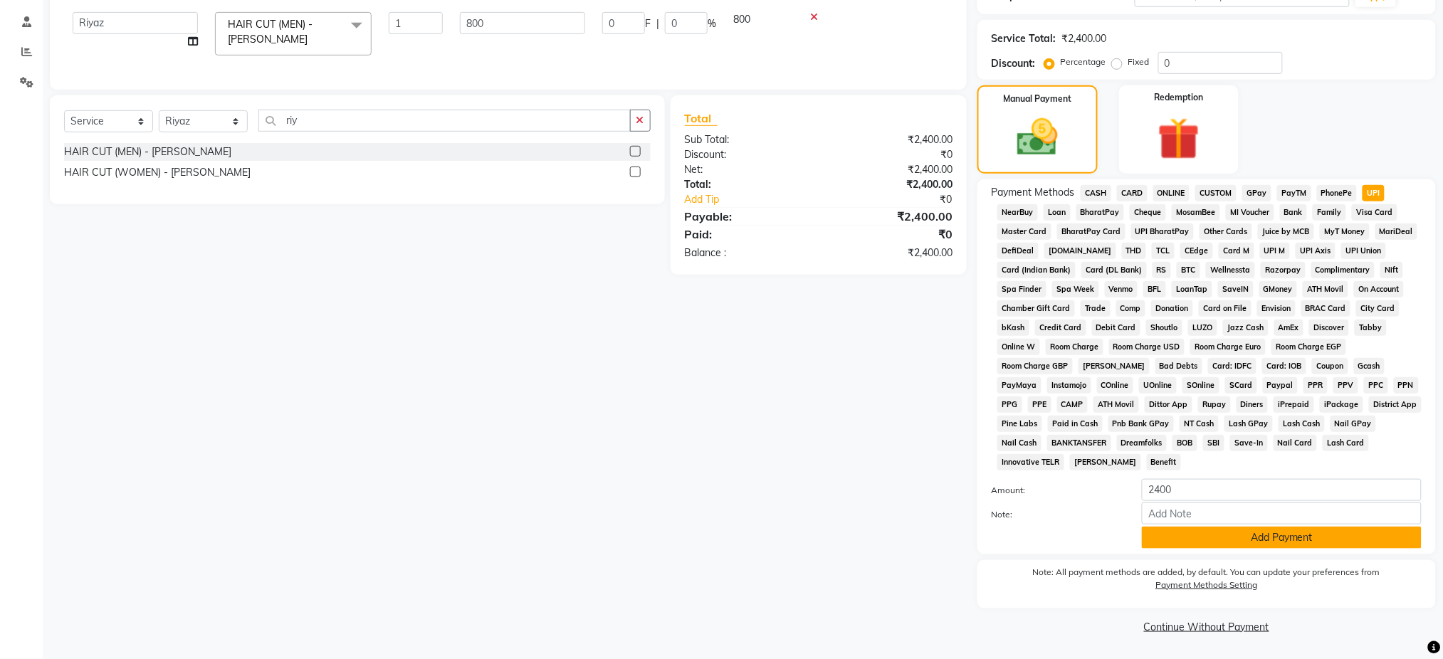
click at [1235, 544] on button "Add Payment" at bounding box center [1282, 538] width 280 height 22
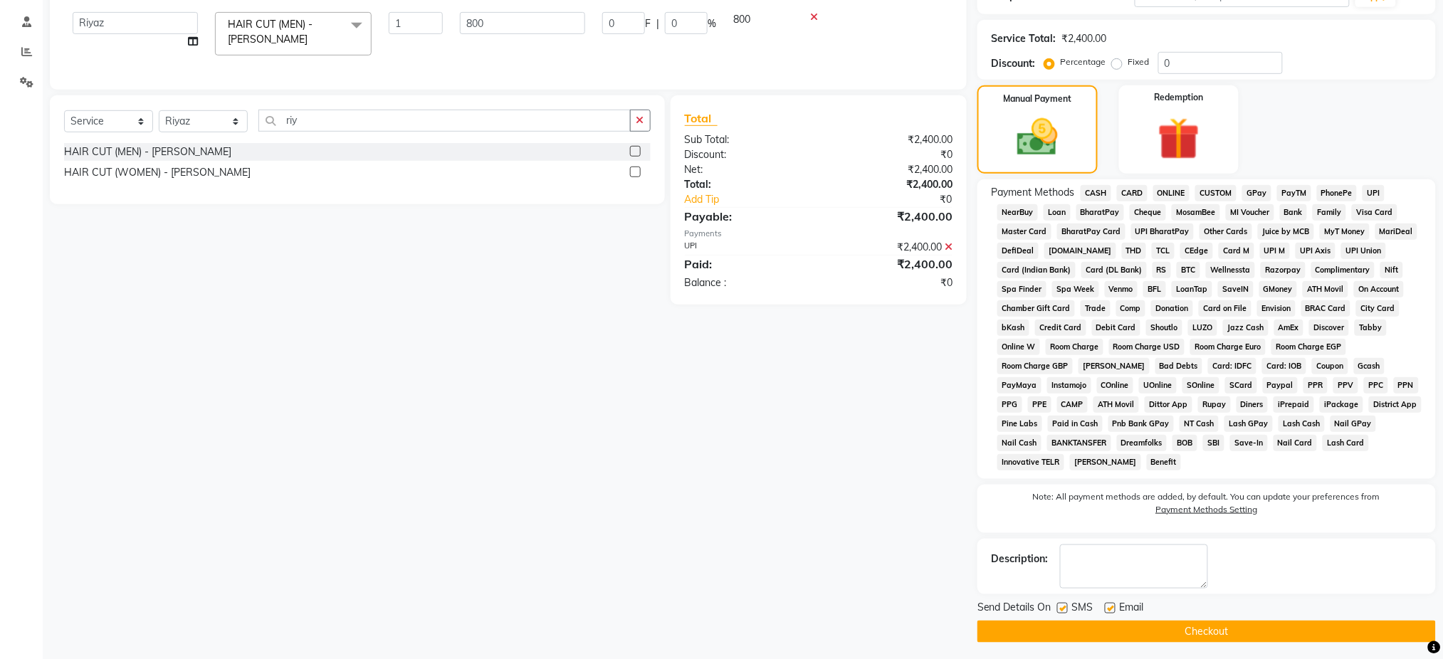
click at [1124, 628] on button "Checkout" at bounding box center [1206, 632] width 458 height 22
